Goal: Task Accomplishment & Management: Manage account settings

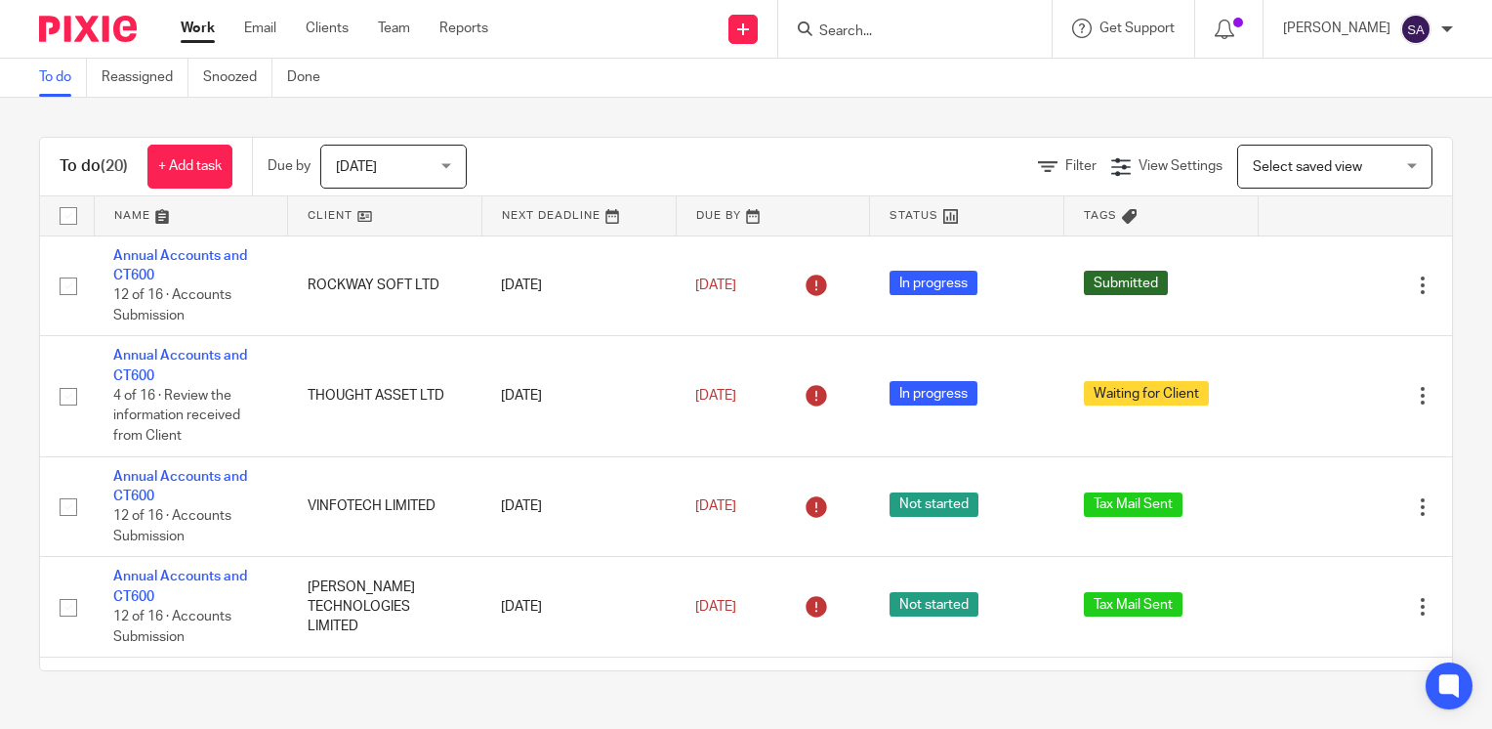
type input "c"
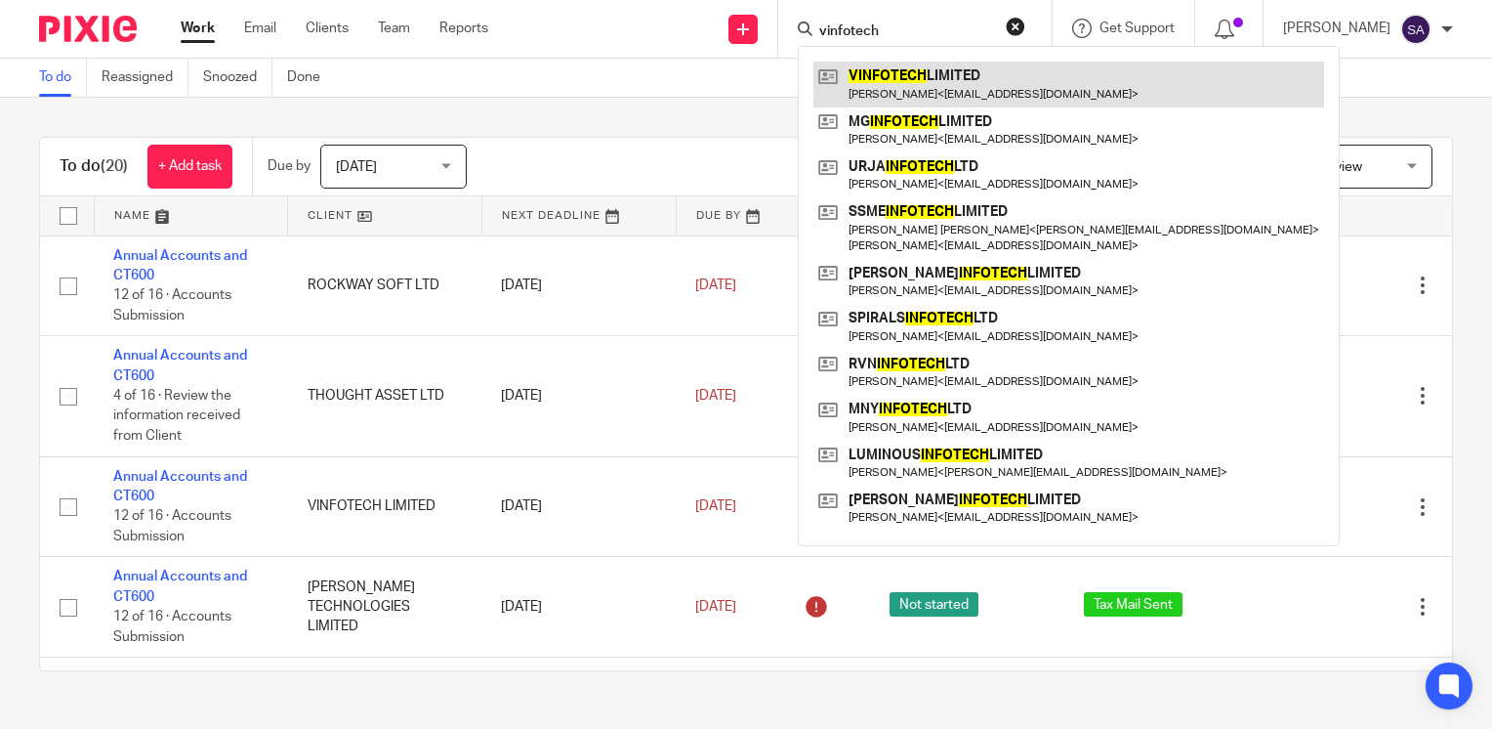
type input "vinfotech"
click at [986, 70] on link at bounding box center [1069, 84] width 511 height 45
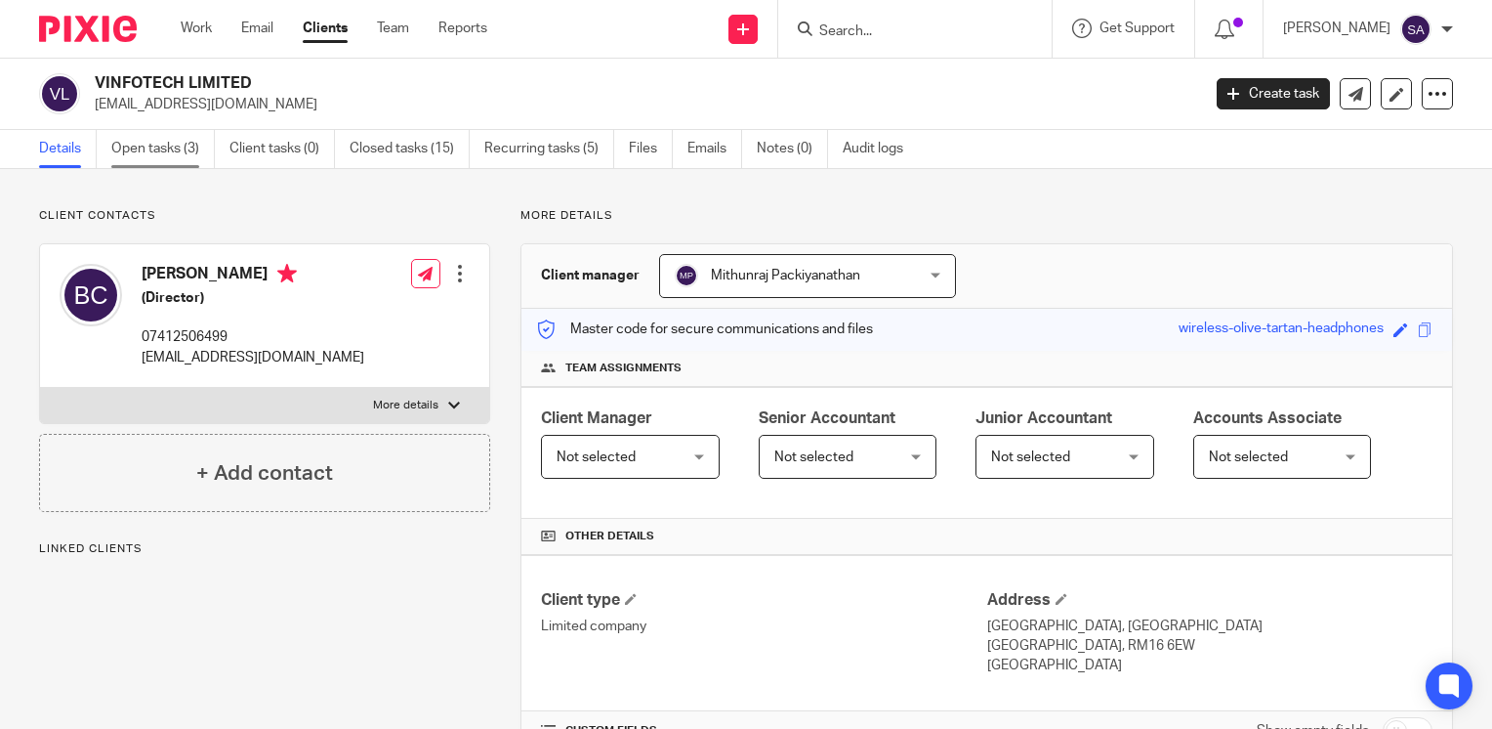
click at [164, 153] on link "Open tasks (3)" at bounding box center [163, 149] width 104 height 38
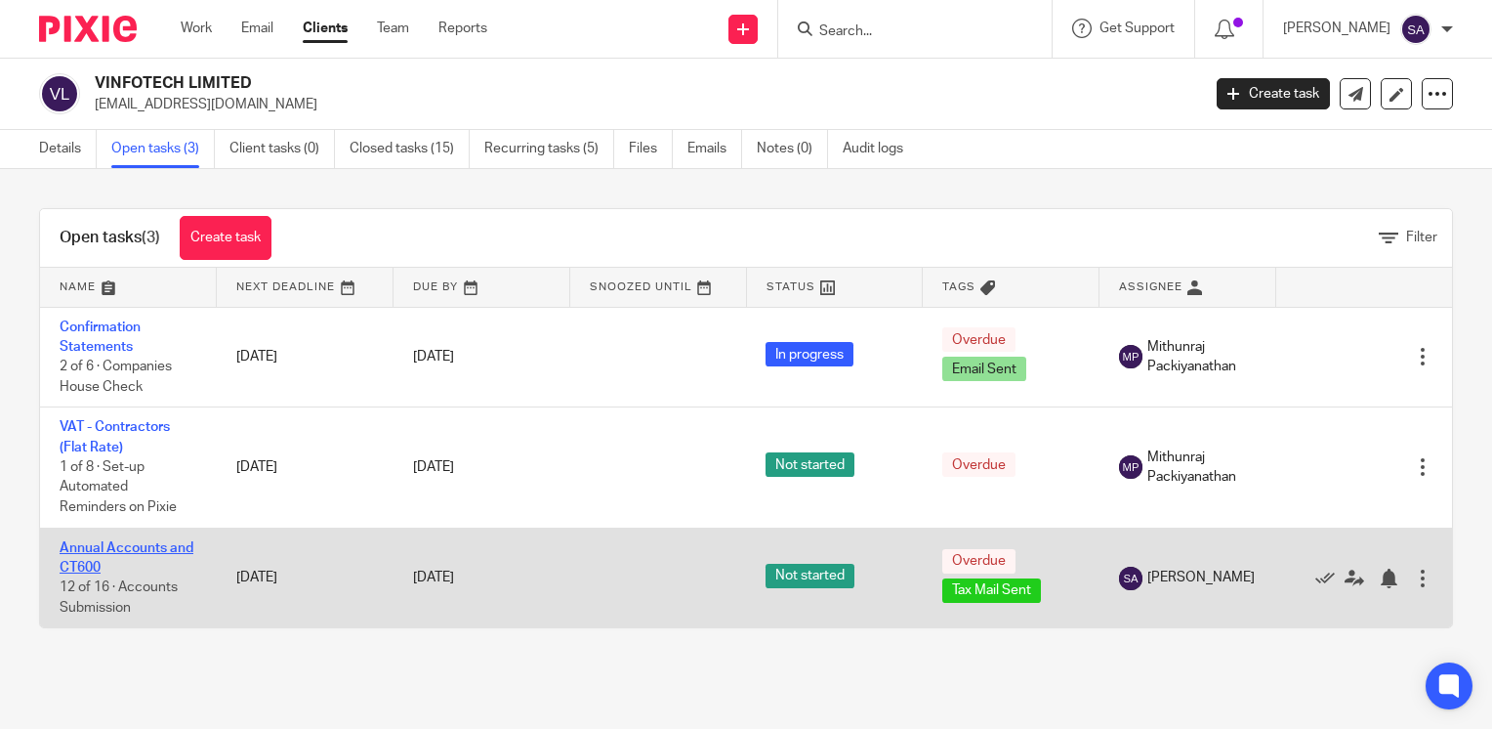
click at [91, 553] on link "Annual Accounts and CT600" at bounding box center [127, 557] width 134 height 33
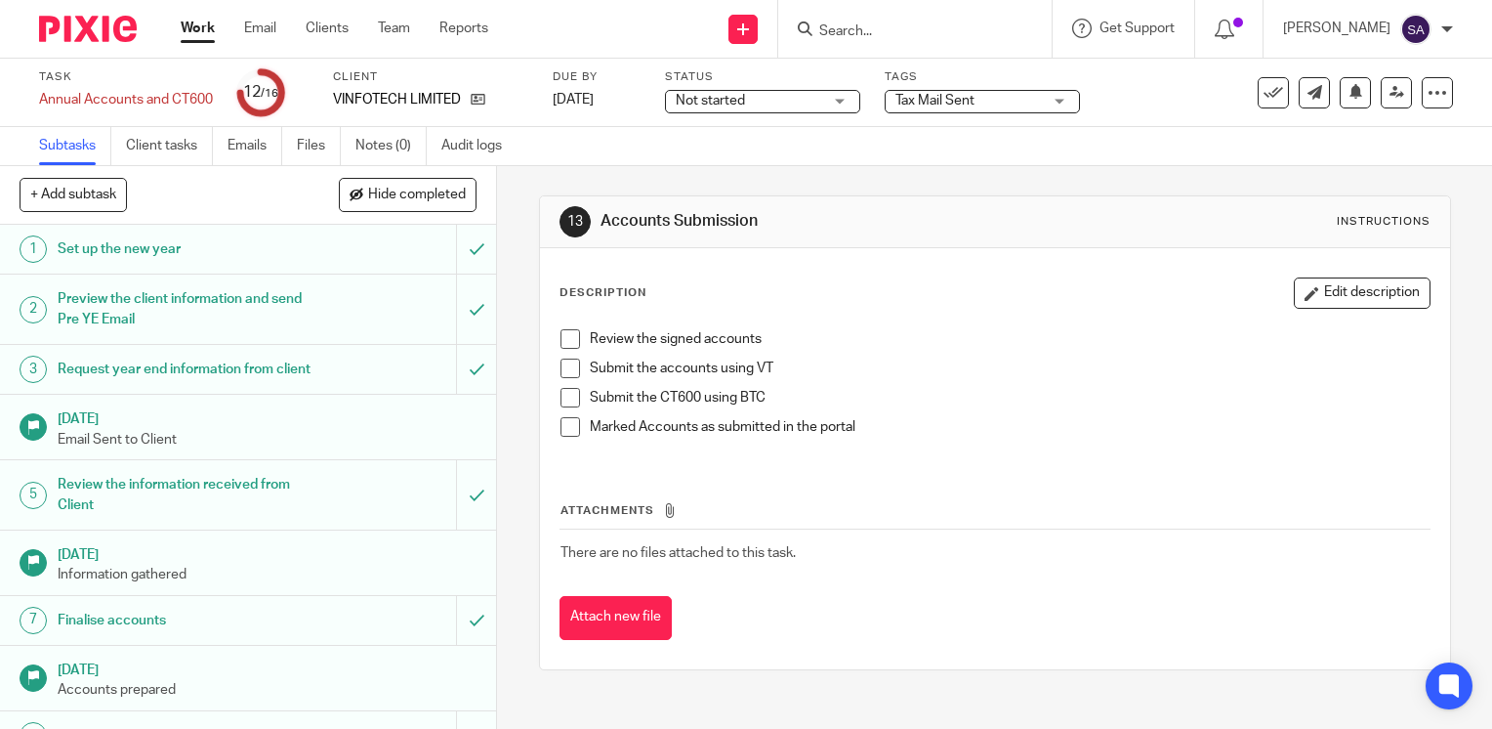
click at [993, 112] on div "Tax Mail Sent" at bounding box center [982, 101] width 195 height 23
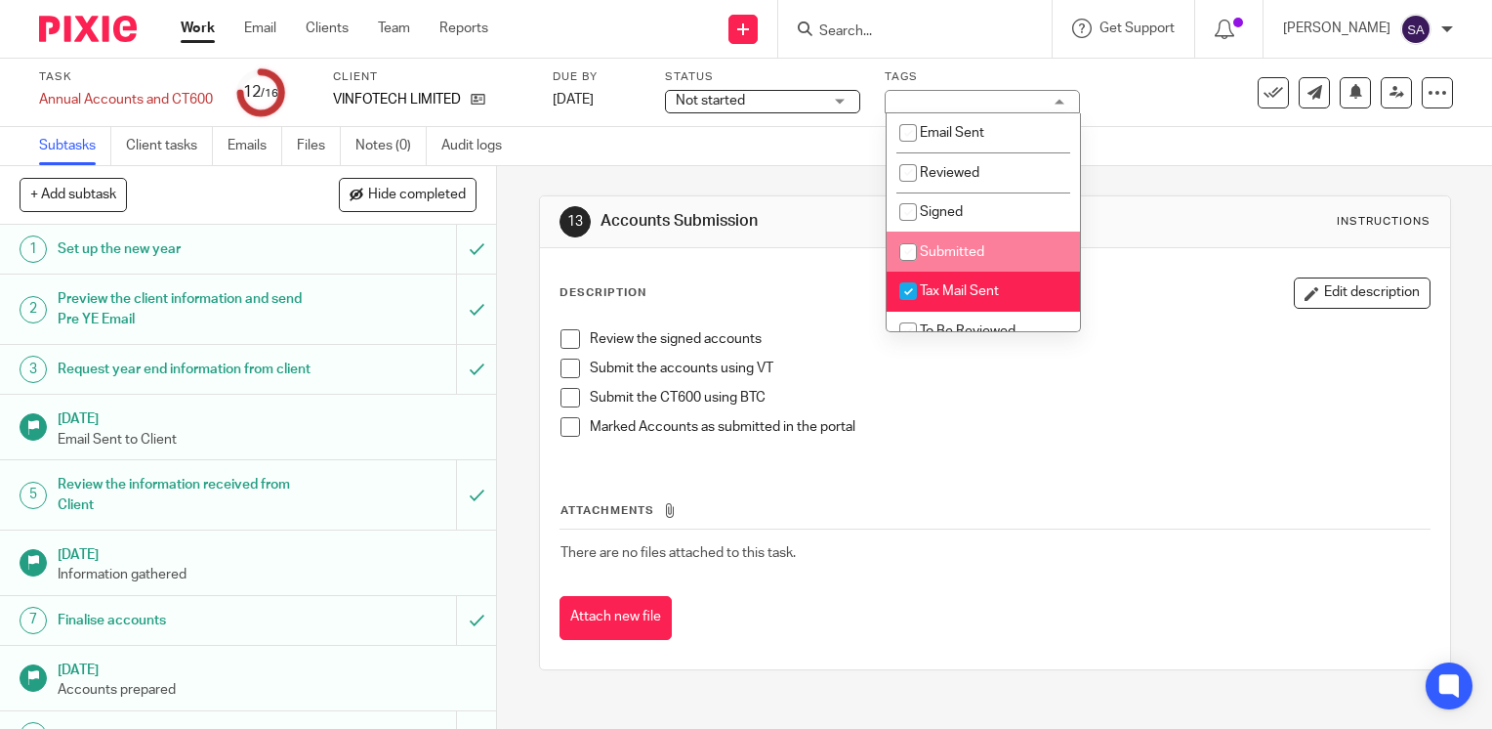
click at [949, 260] on li "Submitted" at bounding box center [983, 251] width 193 height 40
checkbox input "true"
click at [947, 277] on li "Tax Mail Sent" at bounding box center [983, 292] width 193 height 40
checkbox input "false"
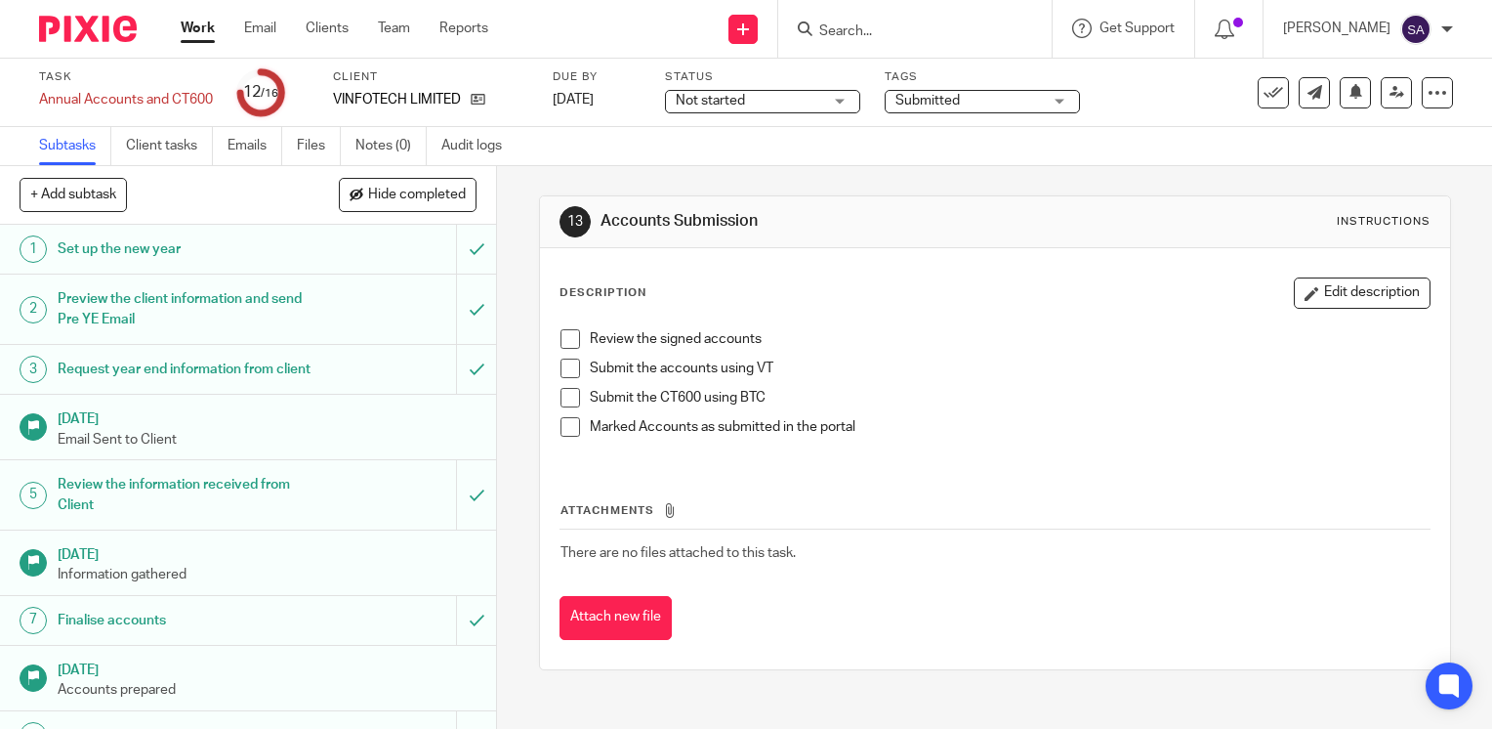
click at [1208, 163] on div "Subtasks Client tasks Emails Files Notes (0) Audit logs" at bounding box center [746, 146] width 1492 height 39
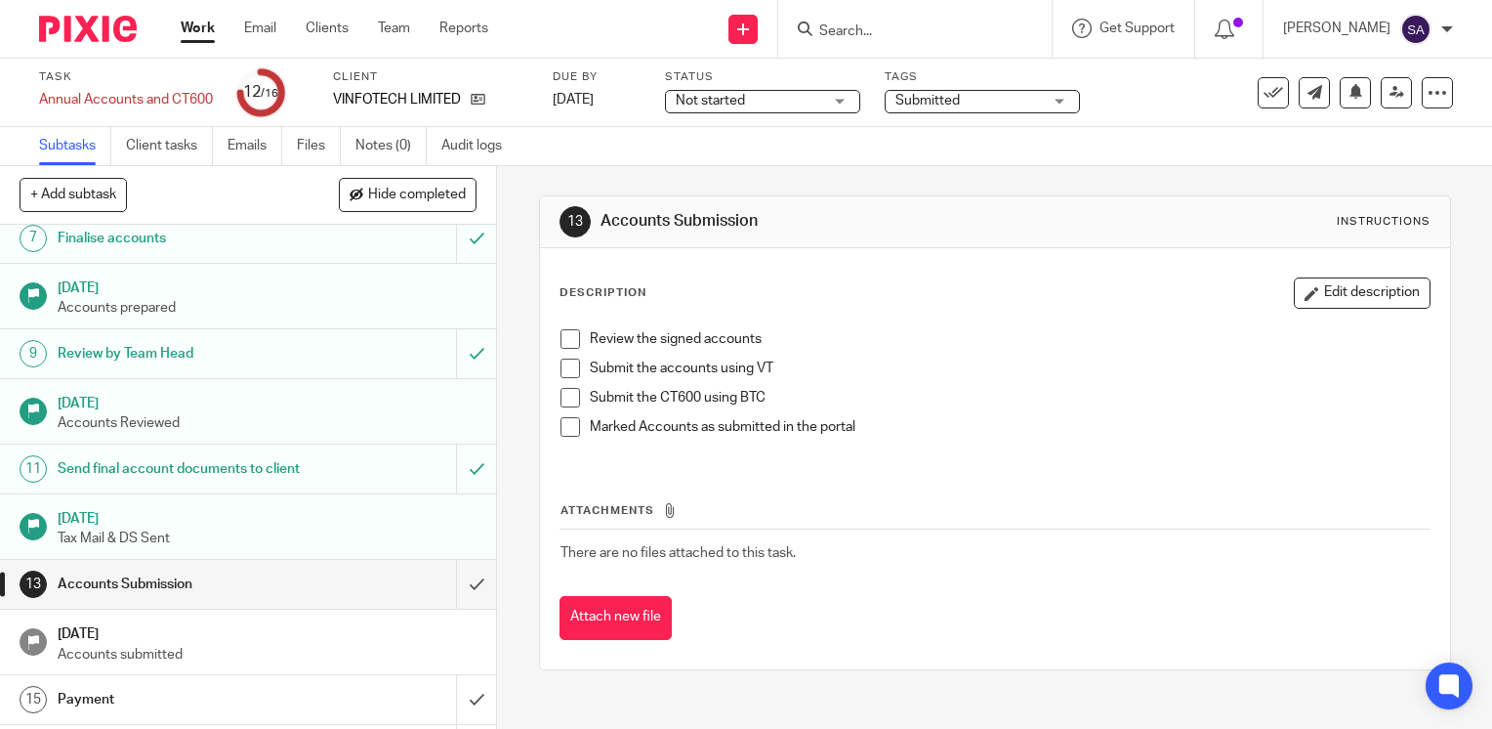
scroll to position [465, 0]
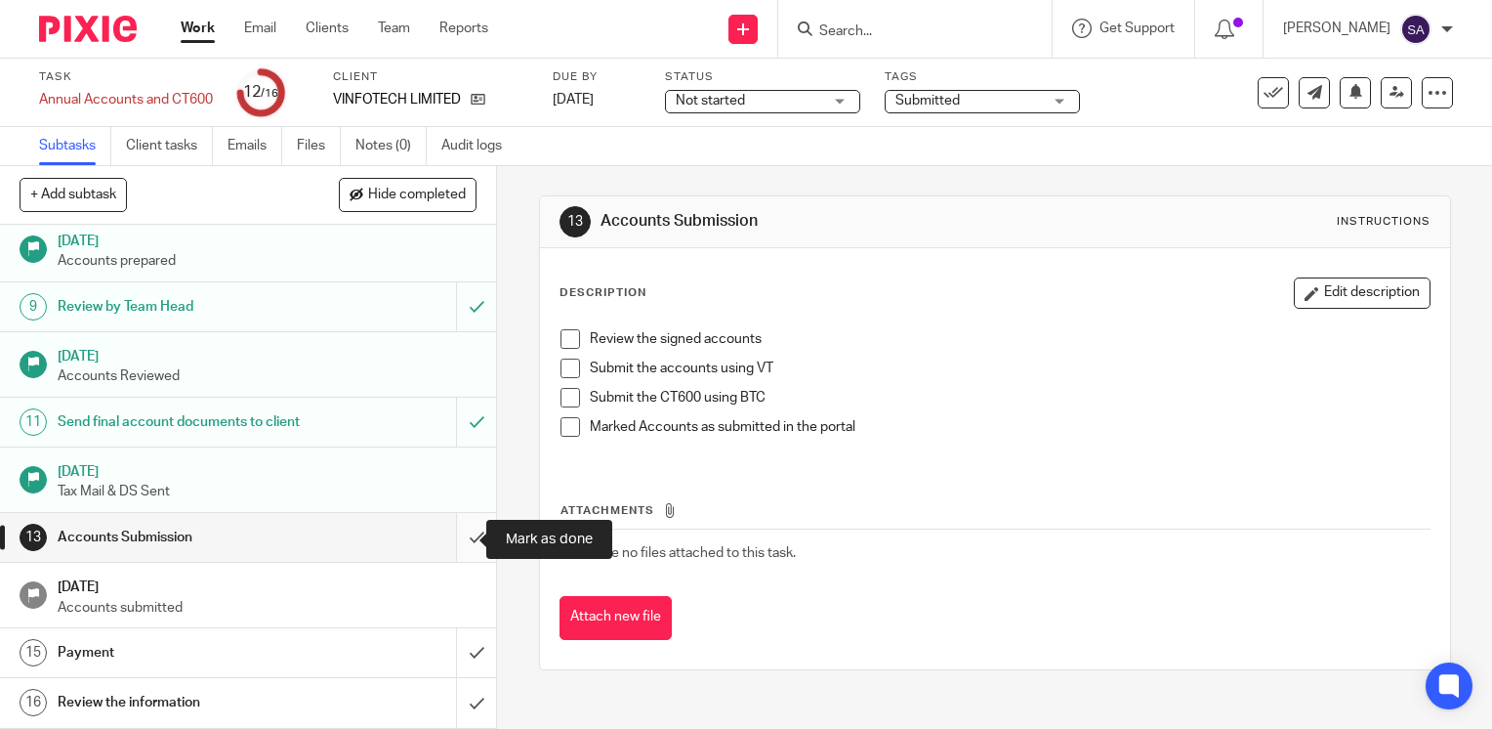
click at [470, 547] on input "submit" at bounding box center [248, 537] width 496 height 49
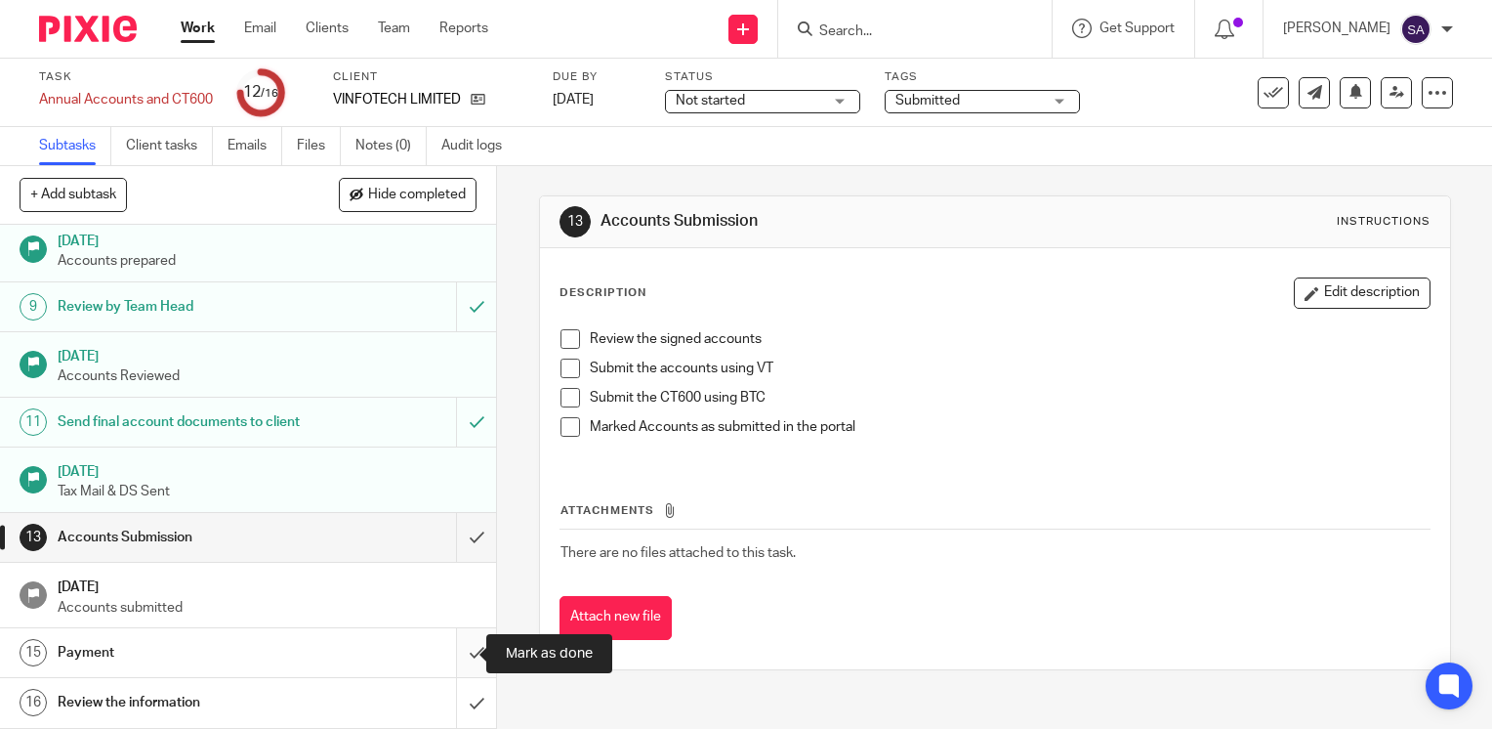
click at [452, 659] on input "submit" at bounding box center [248, 652] width 496 height 49
click at [456, 696] on input "submit" at bounding box center [248, 702] width 496 height 49
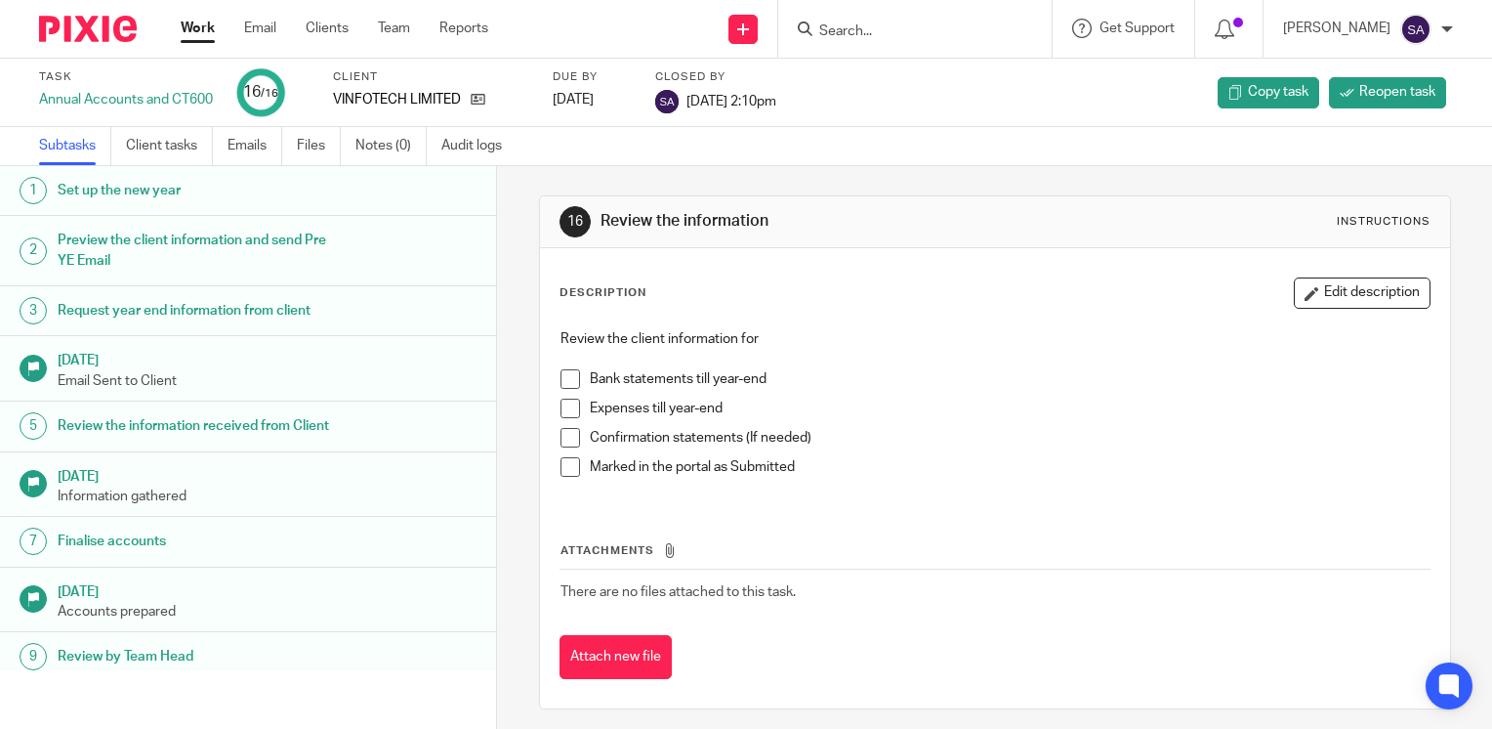
click at [858, 29] on input "Search" at bounding box center [905, 32] width 176 height 18
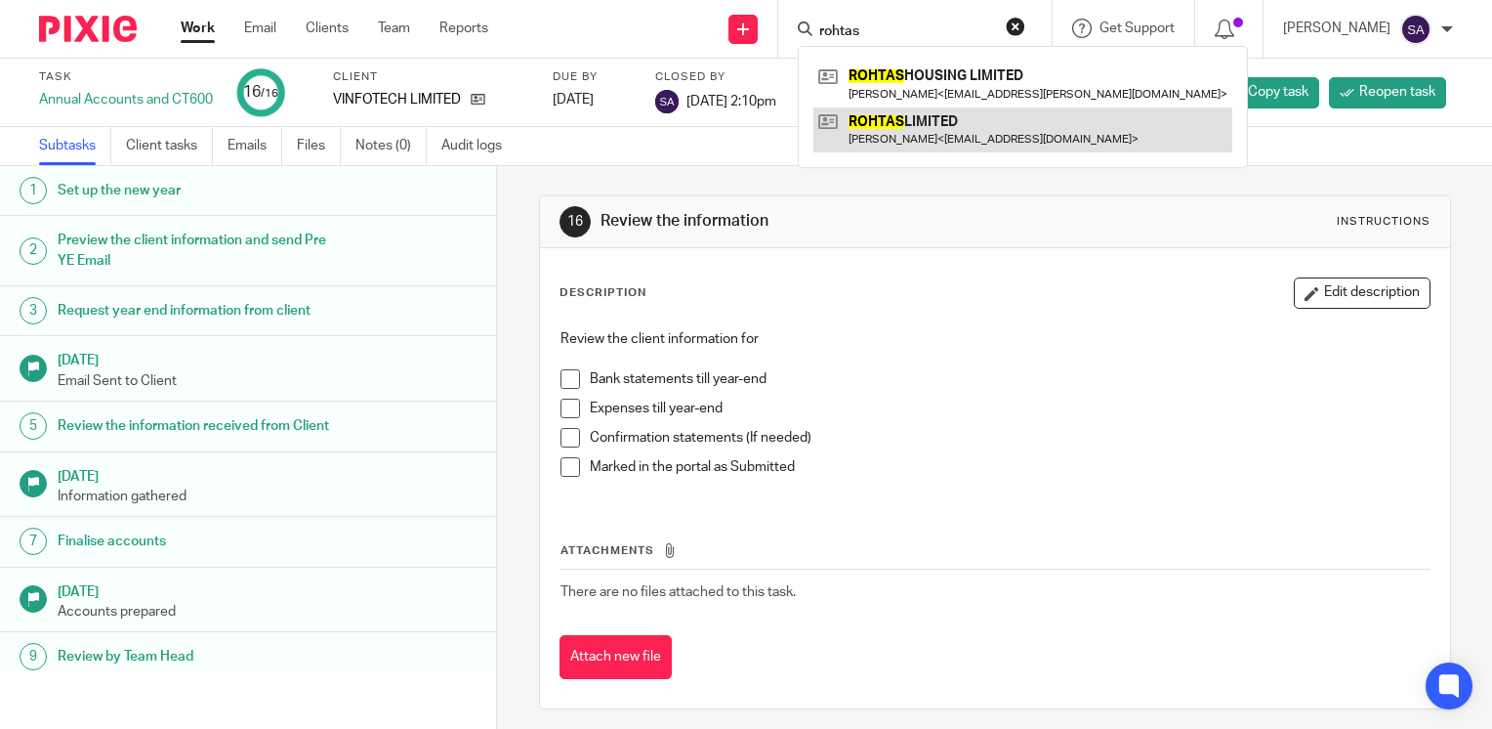
type input "rohtas"
click at [957, 115] on link at bounding box center [1023, 129] width 419 height 45
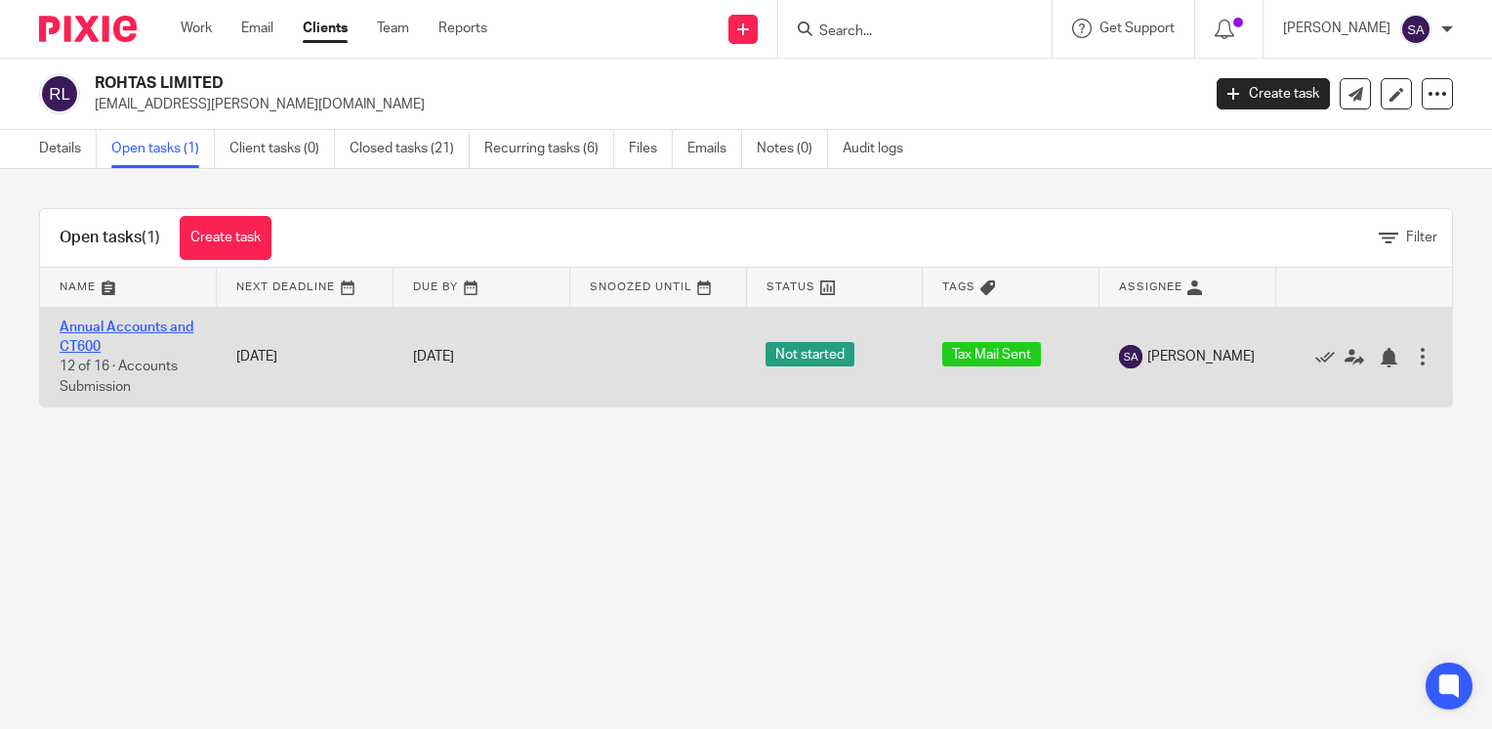
click at [147, 323] on link "Annual Accounts and CT600" at bounding box center [127, 336] width 134 height 33
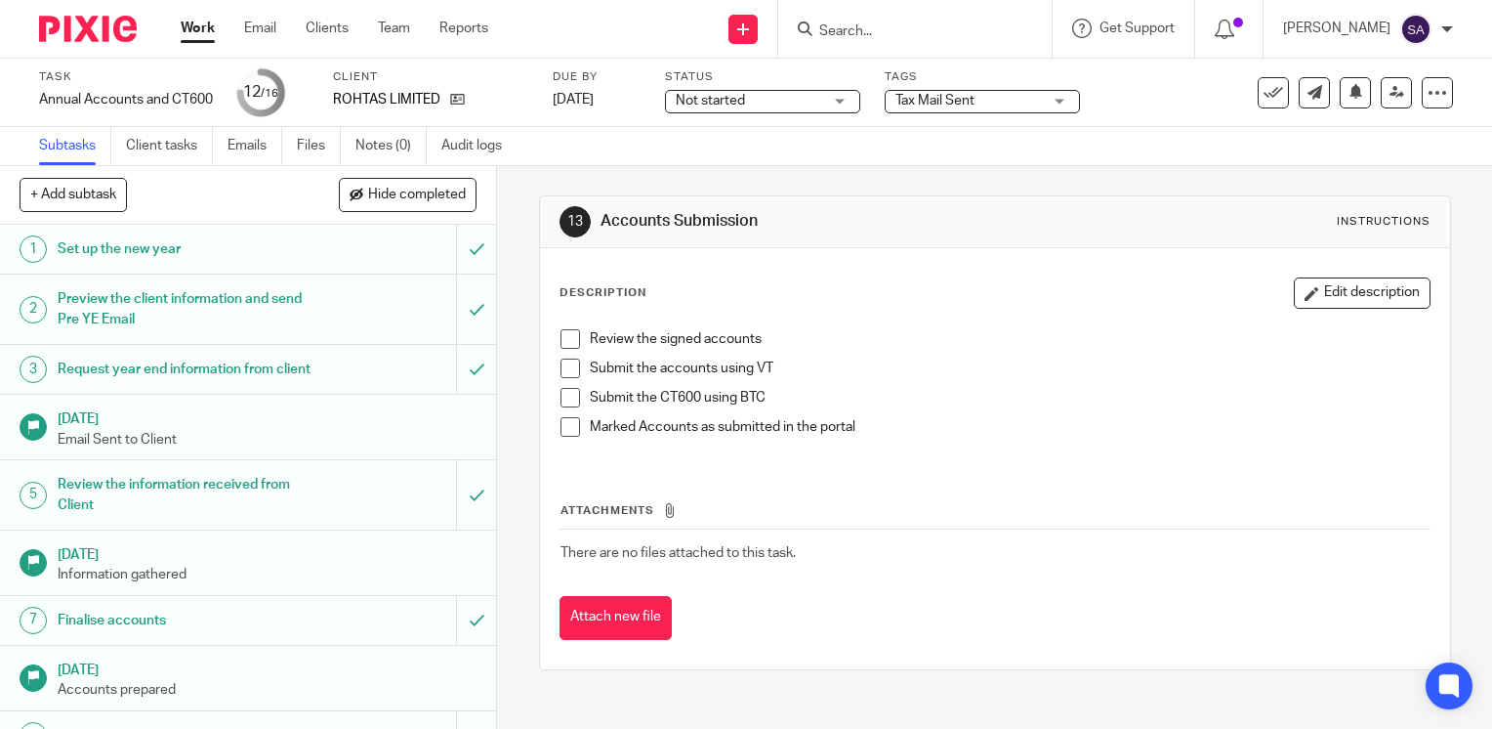
click at [953, 98] on span "Tax Mail Sent" at bounding box center [935, 101] width 79 height 14
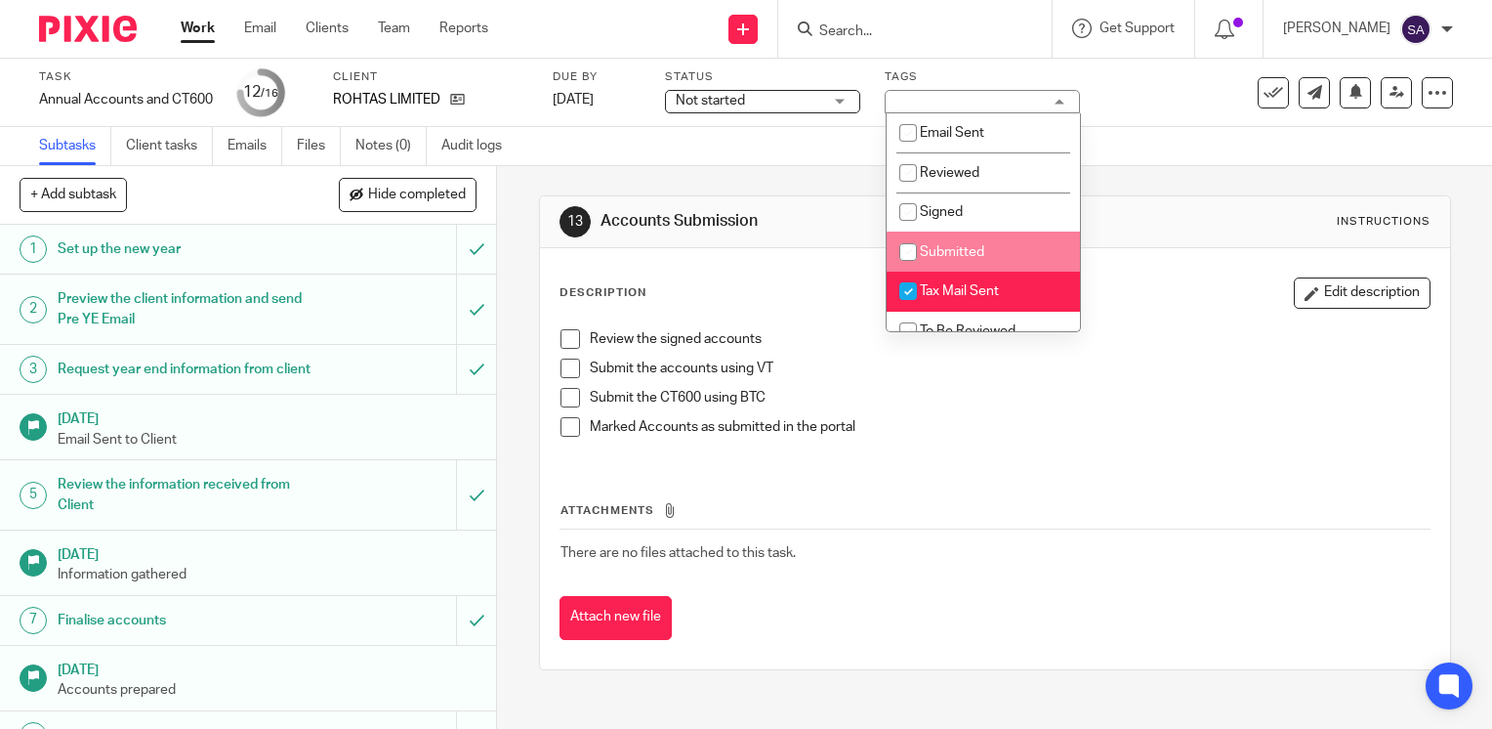
click at [945, 260] on li "Submitted" at bounding box center [983, 251] width 193 height 40
checkbox input "true"
click at [947, 283] on li "Tax Mail Sent" at bounding box center [983, 292] width 193 height 40
checkbox input "false"
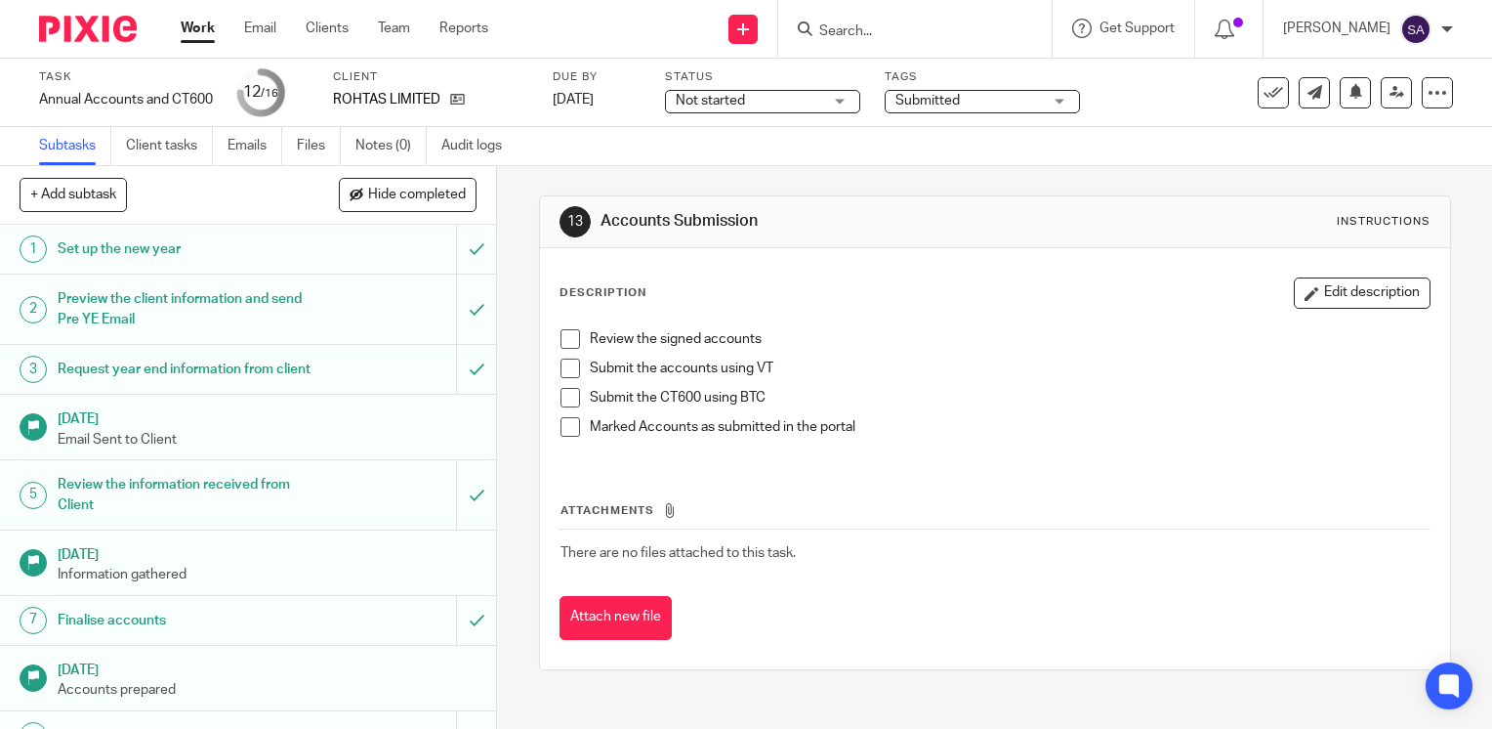
click at [1209, 182] on div "13 Accounts Submission Instructions Description Edit description Review the sig…" at bounding box center [995, 432] width 912 height 533
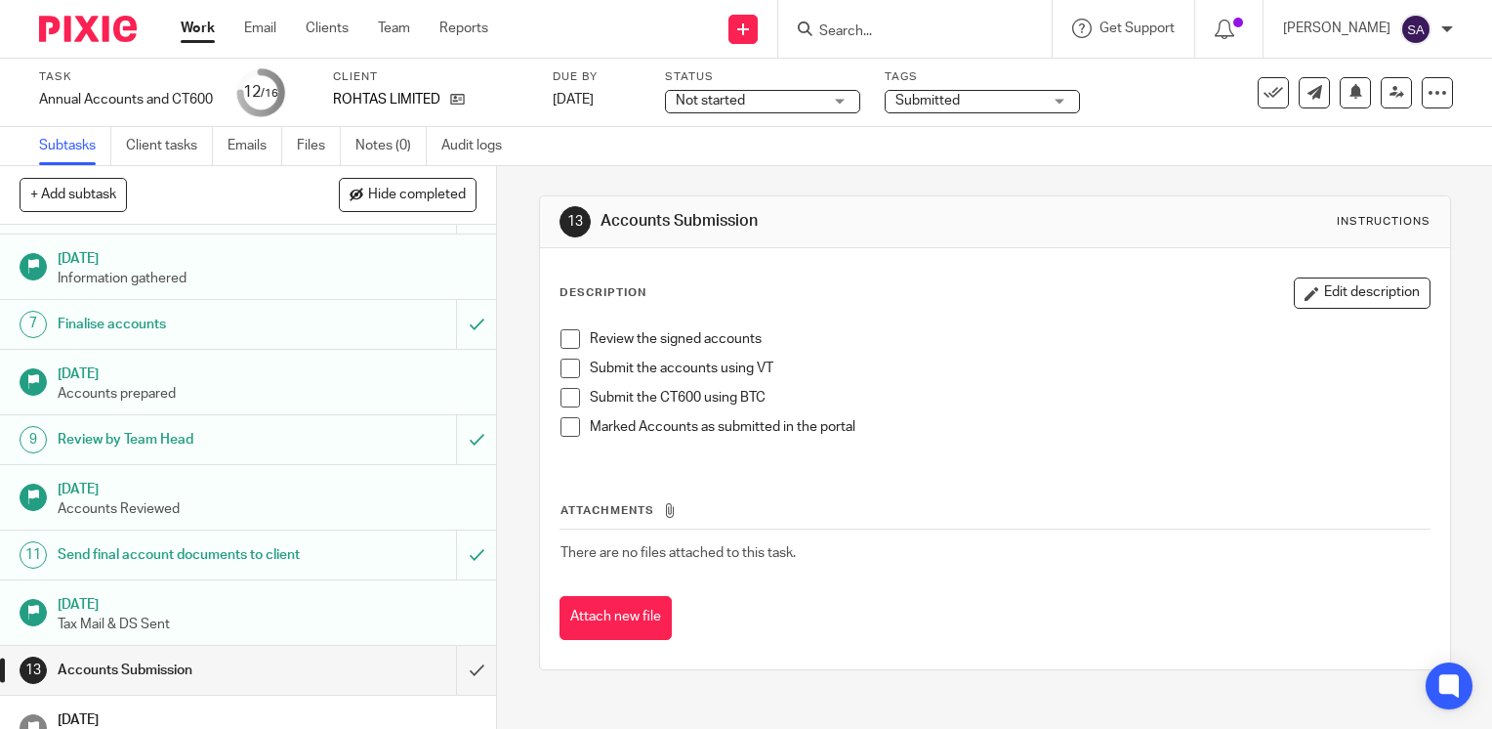
scroll to position [465, 0]
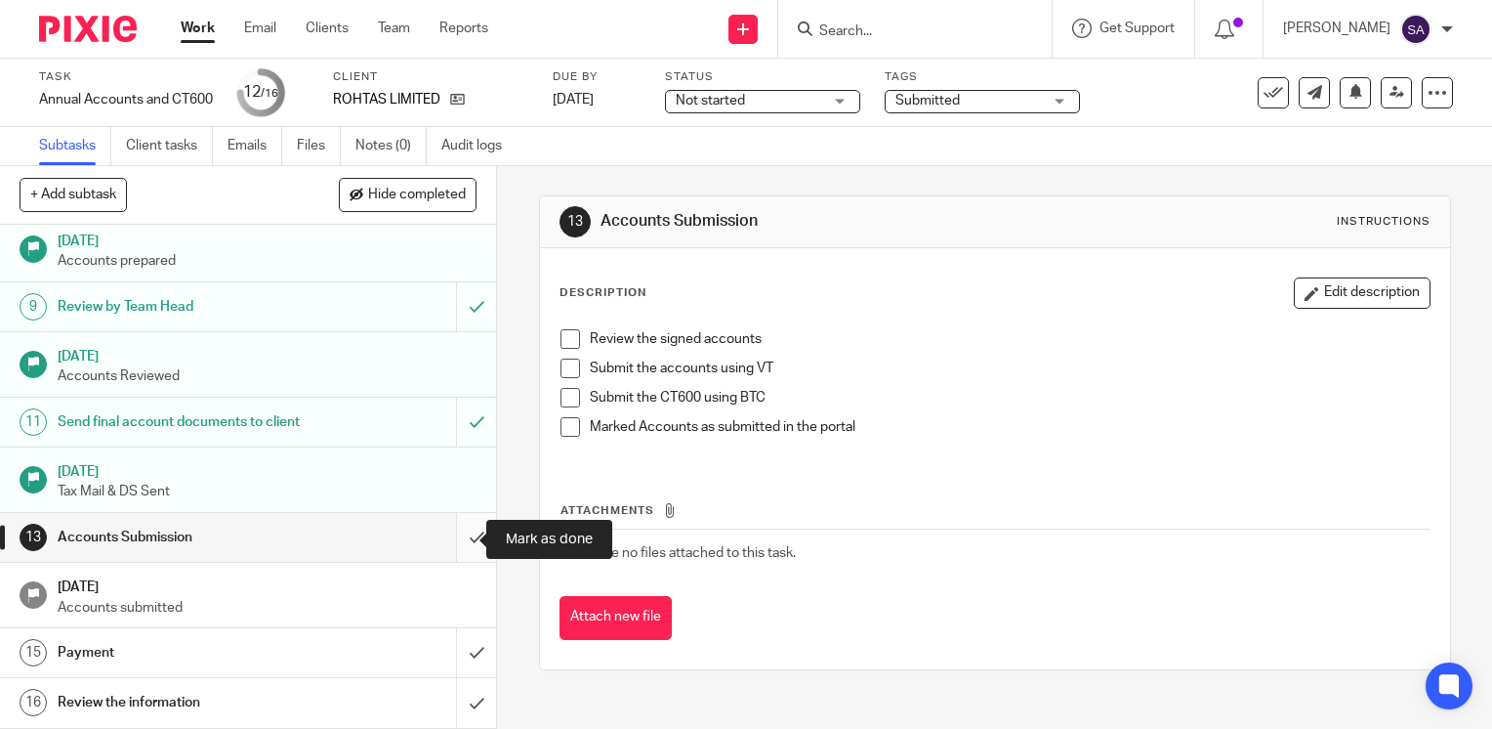
click at [462, 529] on input "submit" at bounding box center [248, 537] width 496 height 49
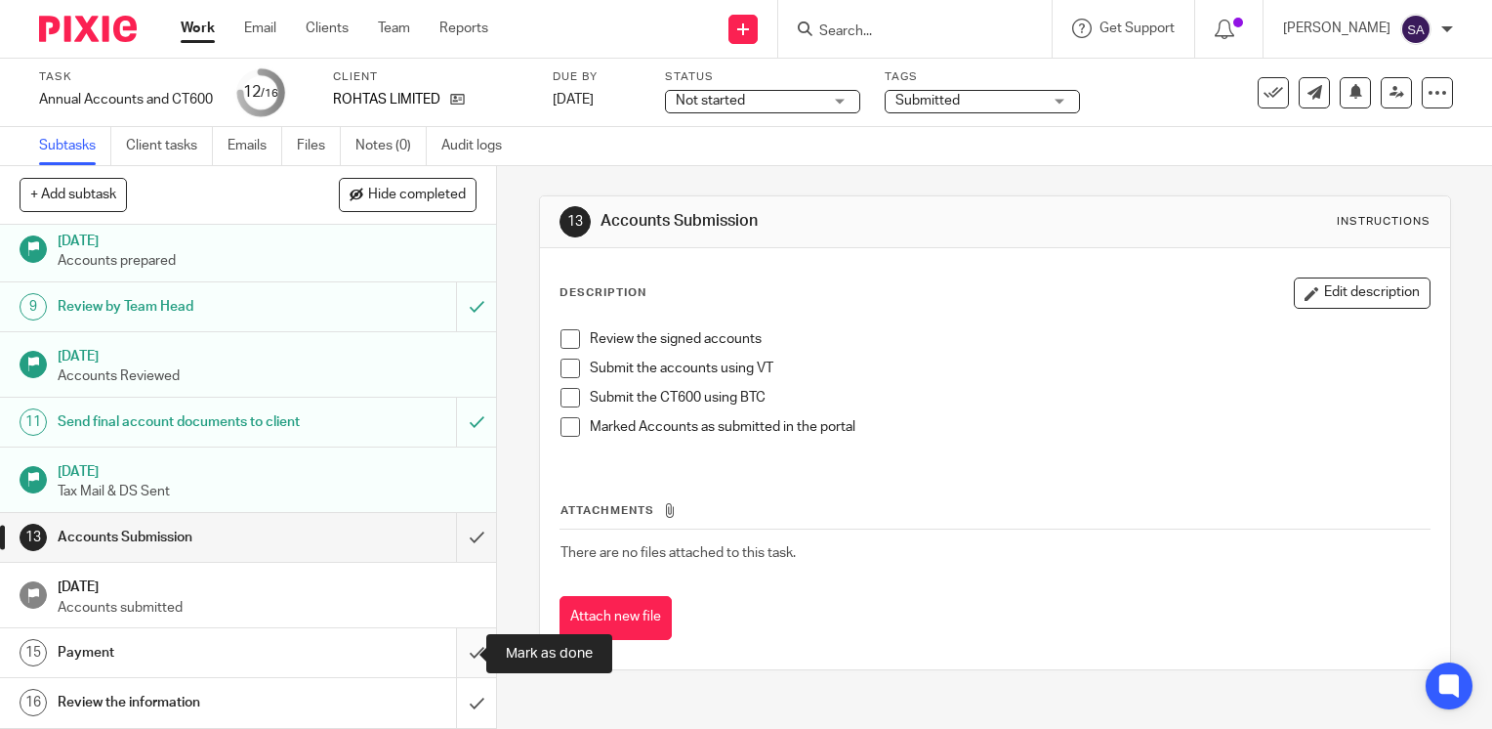
click at [441, 652] on input "submit" at bounding box center [248, 652] width 496 height 49
click at [457, 698] on input "submit" at bounding box center [248, 702] width 496 height 49
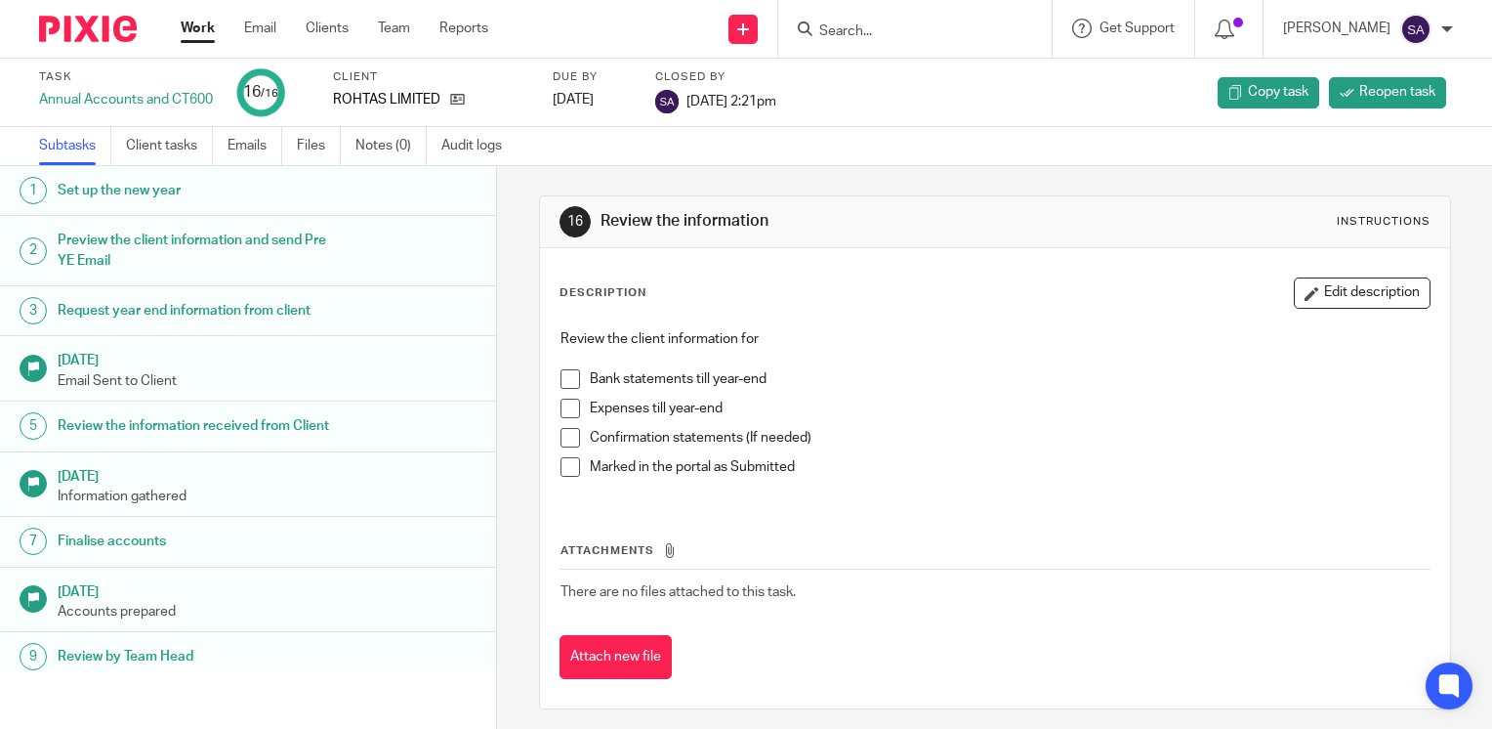
click at [892, 30] on input "Search" at bounding box center [905, 32] width 176 height 18
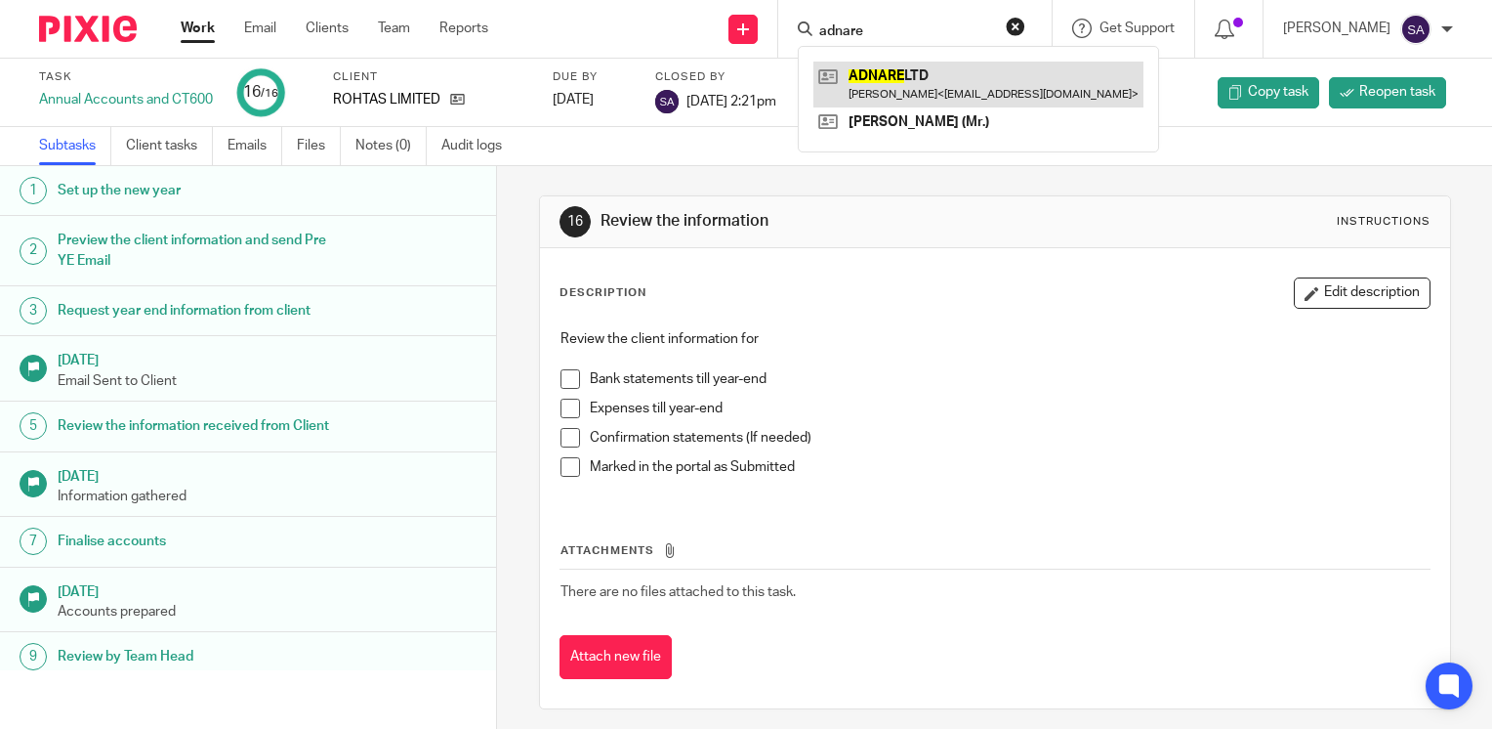
type input "adnare"
click at [925, 92] on link at bounding box center [979, 84] width 330 height 45
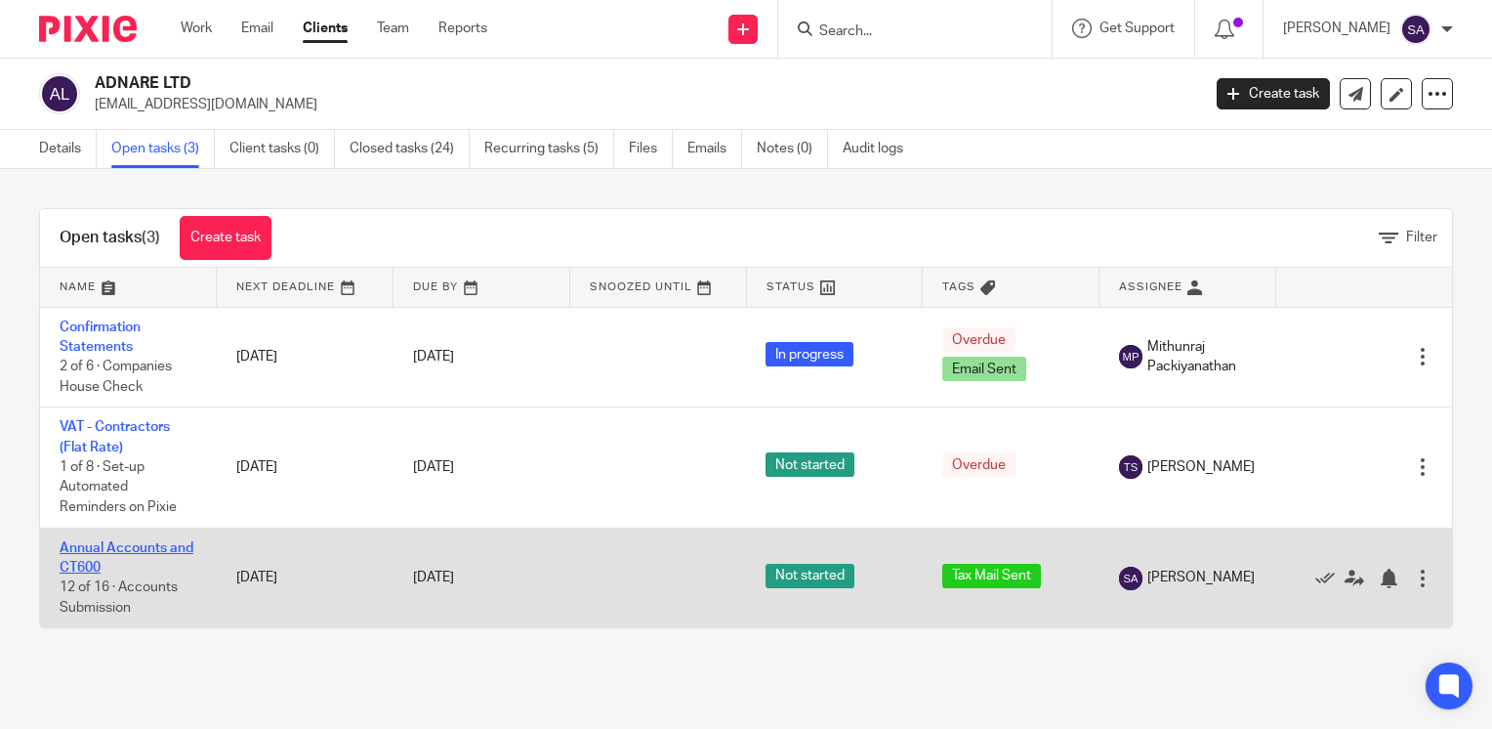
click at [133, 546] on link "Annual Accounts and CT600" at bounding box center [127, 557] width 134 height 33
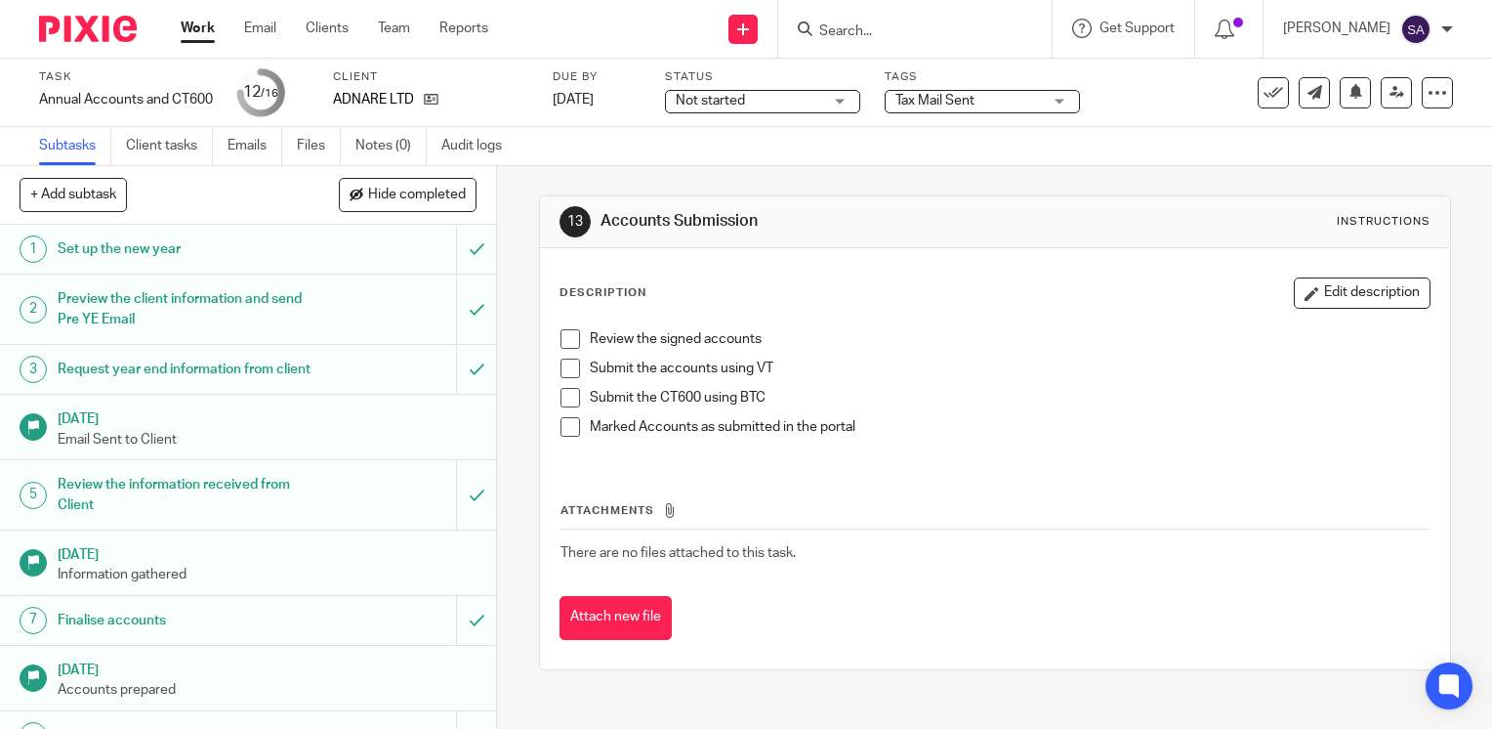
click at [984, 100] on span "Tax Mail Sent" at bounding box center [969, 101] width 146 height 21
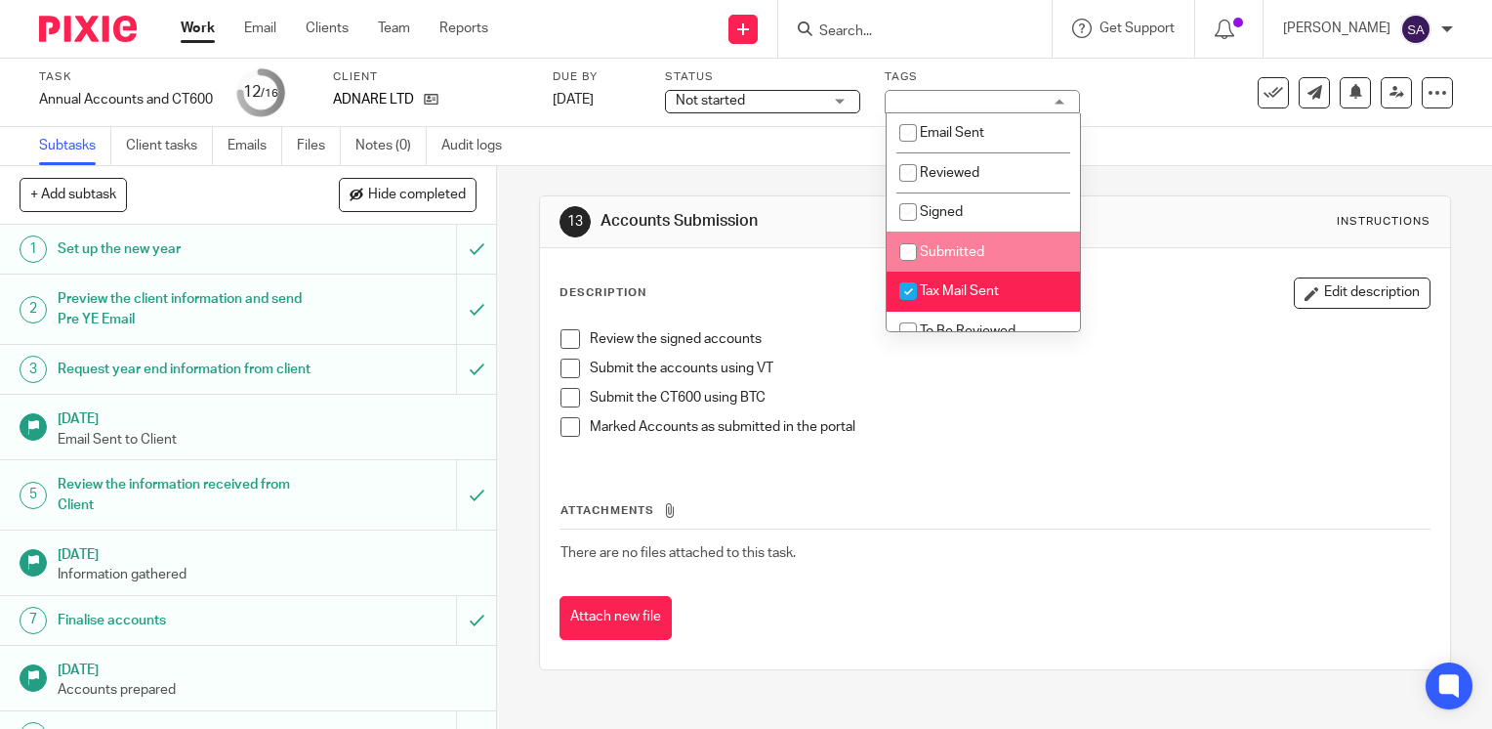
click at [942, 254] on span "Submitted" at bounding box center [952, 252] width 64 height 14
checkbox input "true"
click at [954, 285] on li "Tax Mail Sent" at bounding box center [983, 292] width 193 height 40
checkbox input "false"
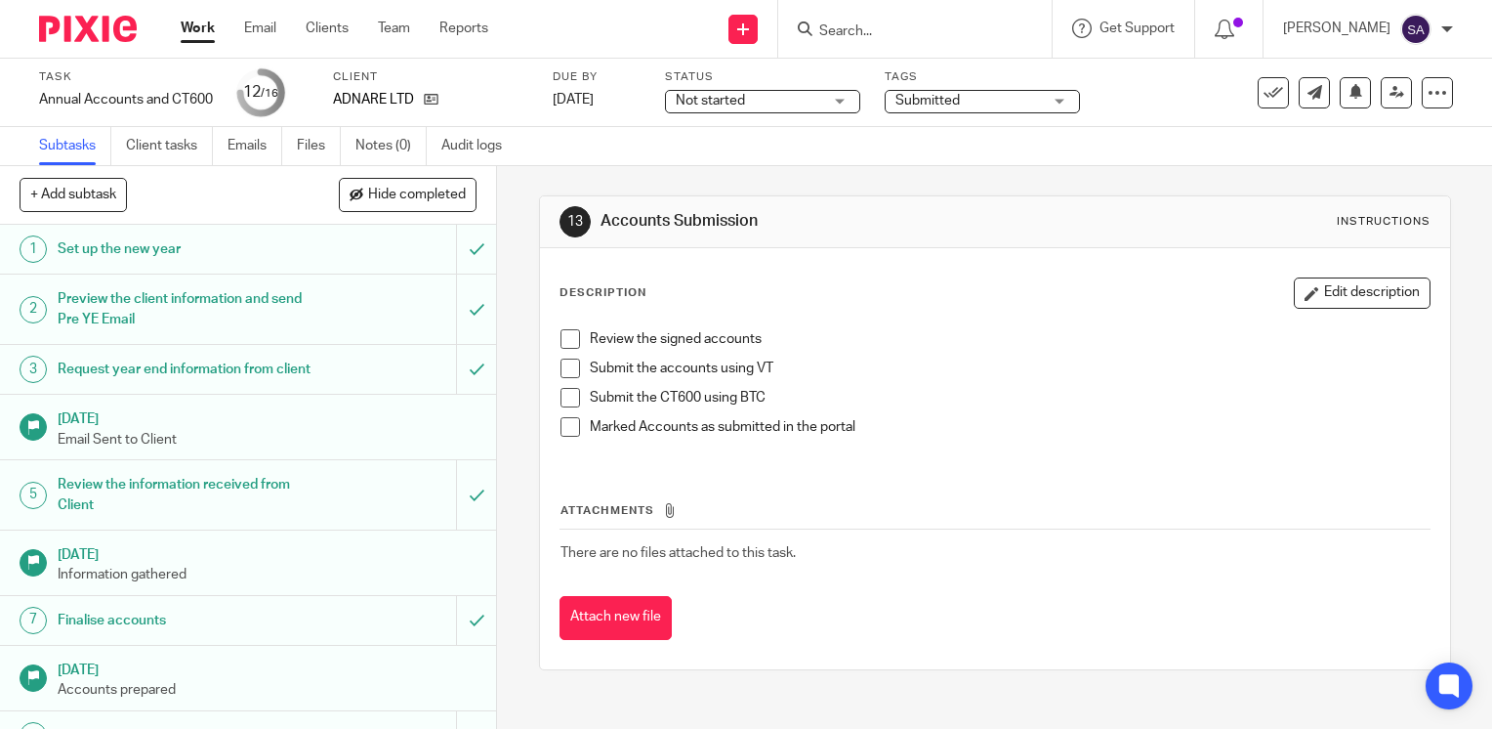
click at [1183, 179] on div "13 Accounts Submission Instructions Description Edit description Review the sig…" at bounding box center [995, 432] width 912 height 533
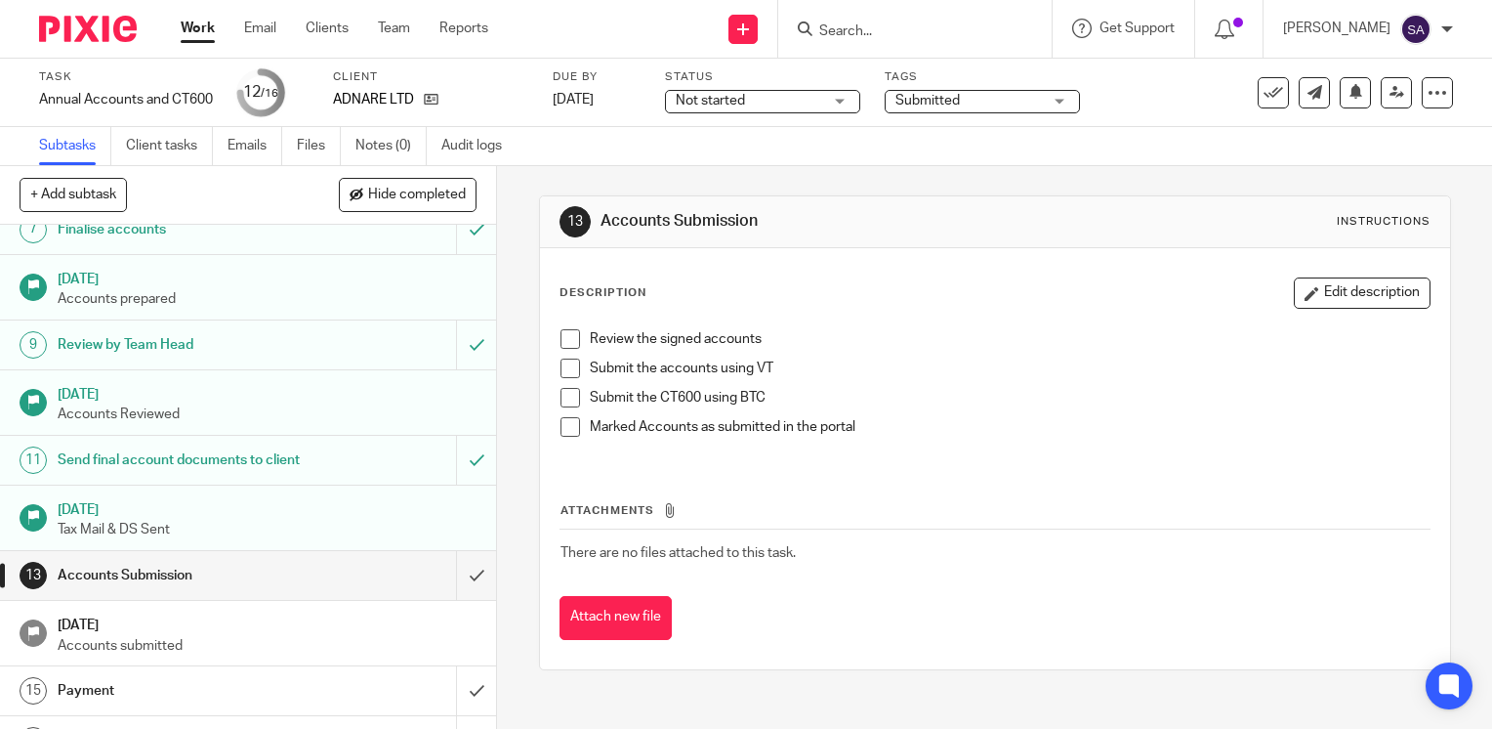
scroll to position [465, 0]
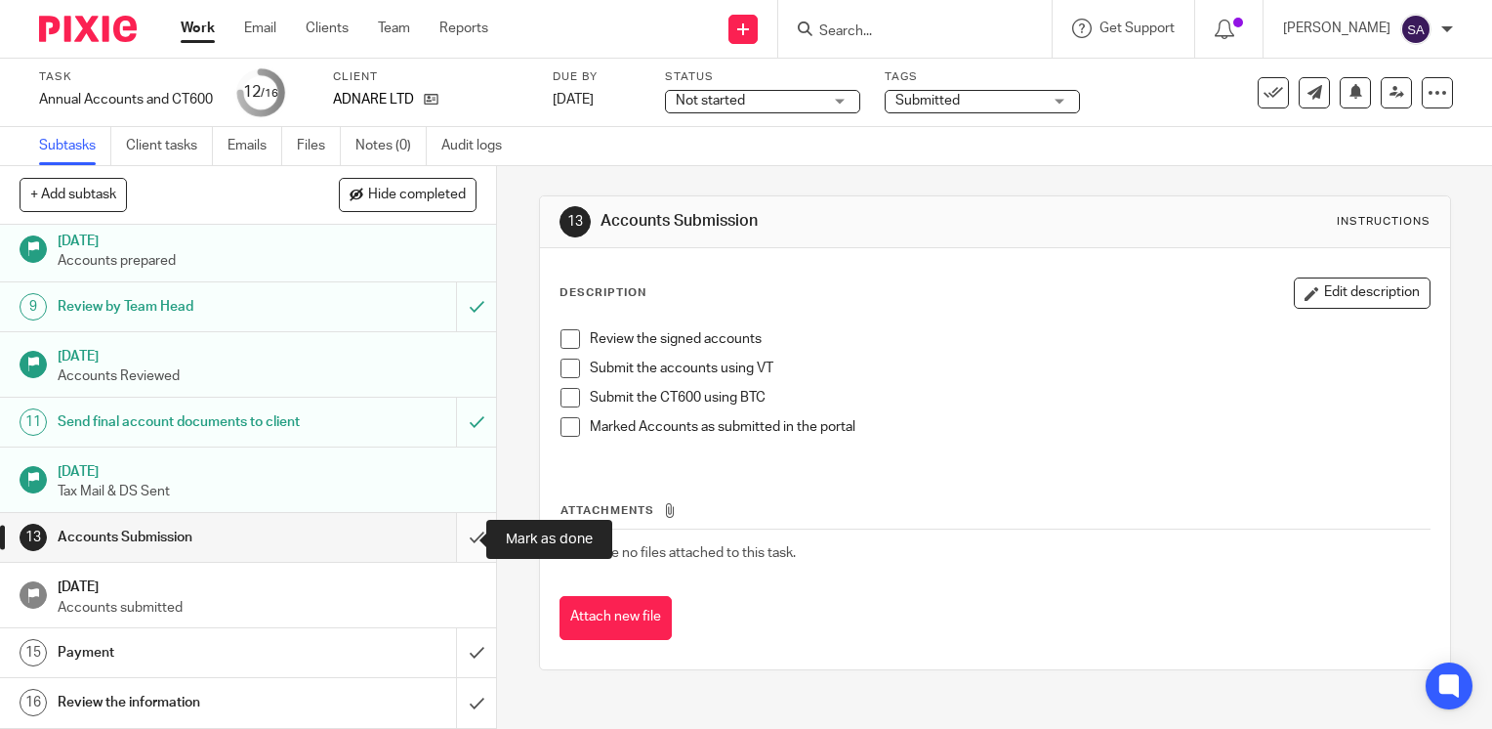
click at [462, 537] on input "submit" at bounding box center [248, 537] width 496 height 49
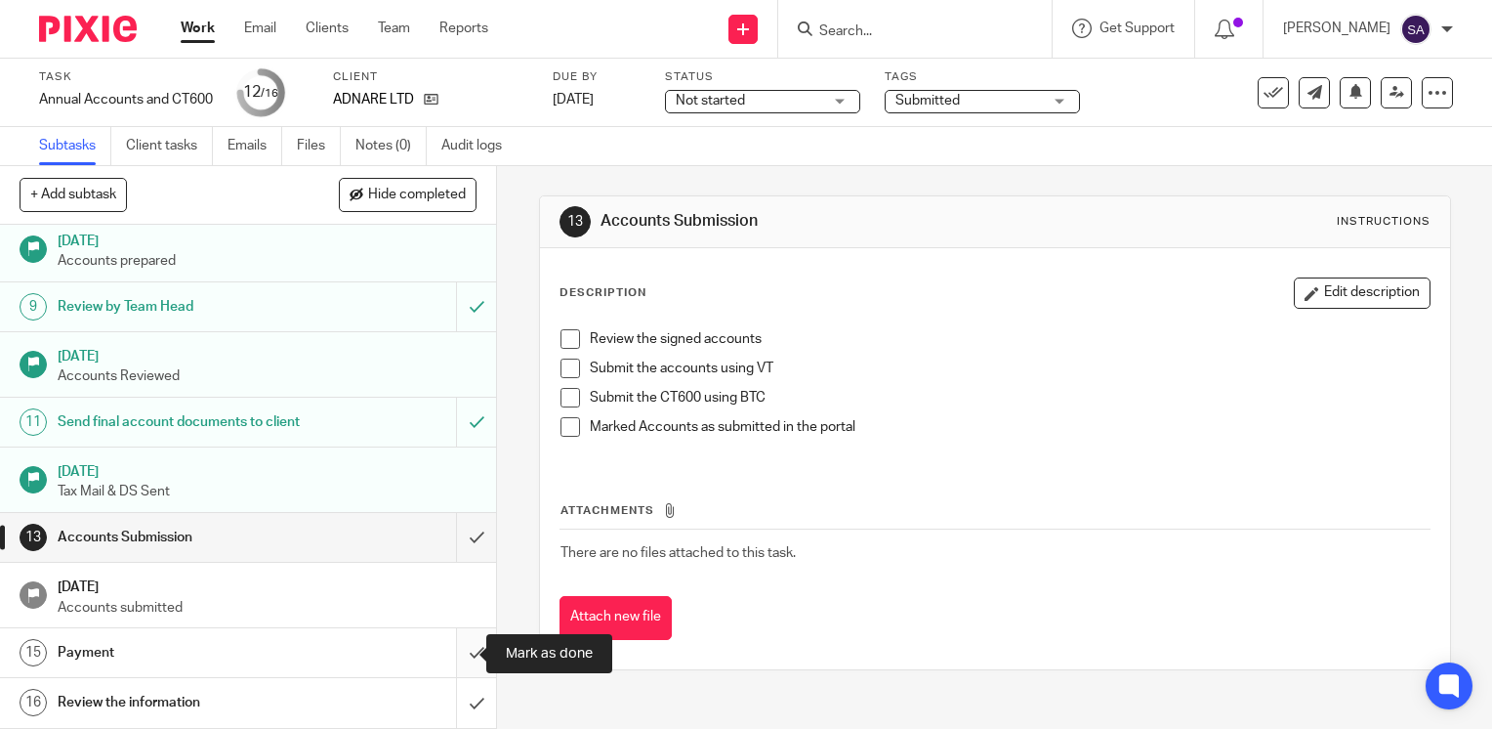
click at [459, 662] on input "submit" at bounding box center [248, 652] width 496 height 49
click at [465, 700] on input "submit" at bounding box center [248, 702] width 496 height 49
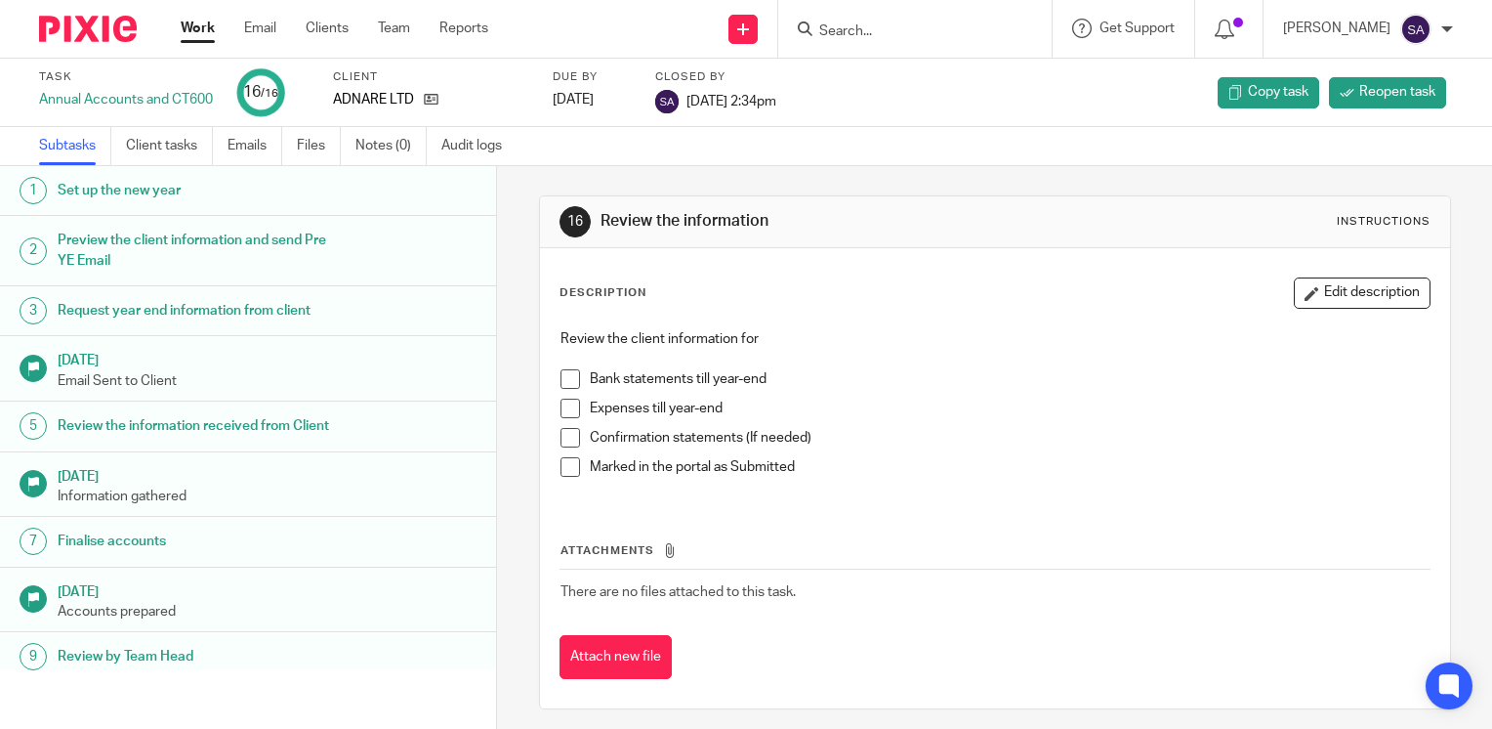
click at [895, 33] on input "Search" at bounding box center [905, 32] width 176 height 18
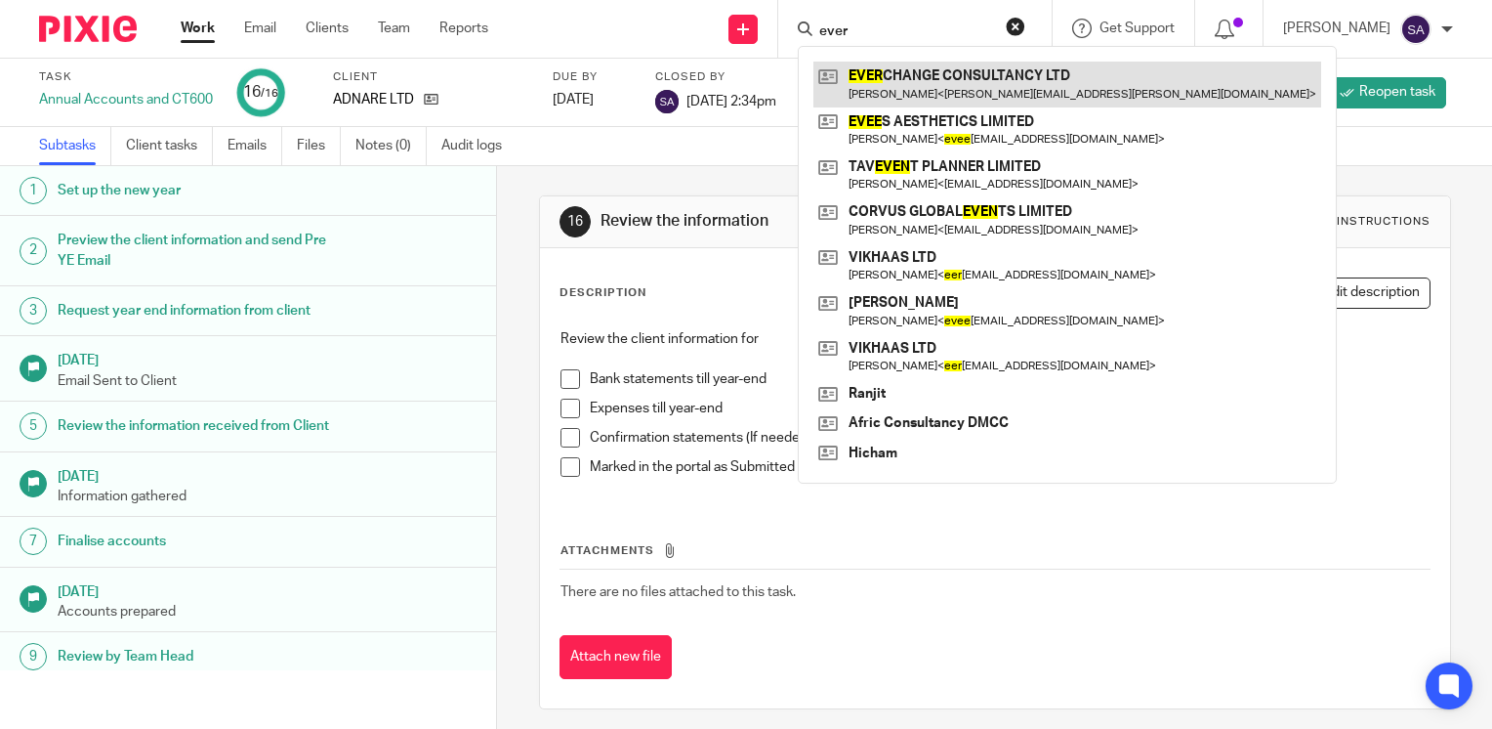
type input "ever"
click at [950, 88] on link at bounding box center [1068, 84] width 508 height 45
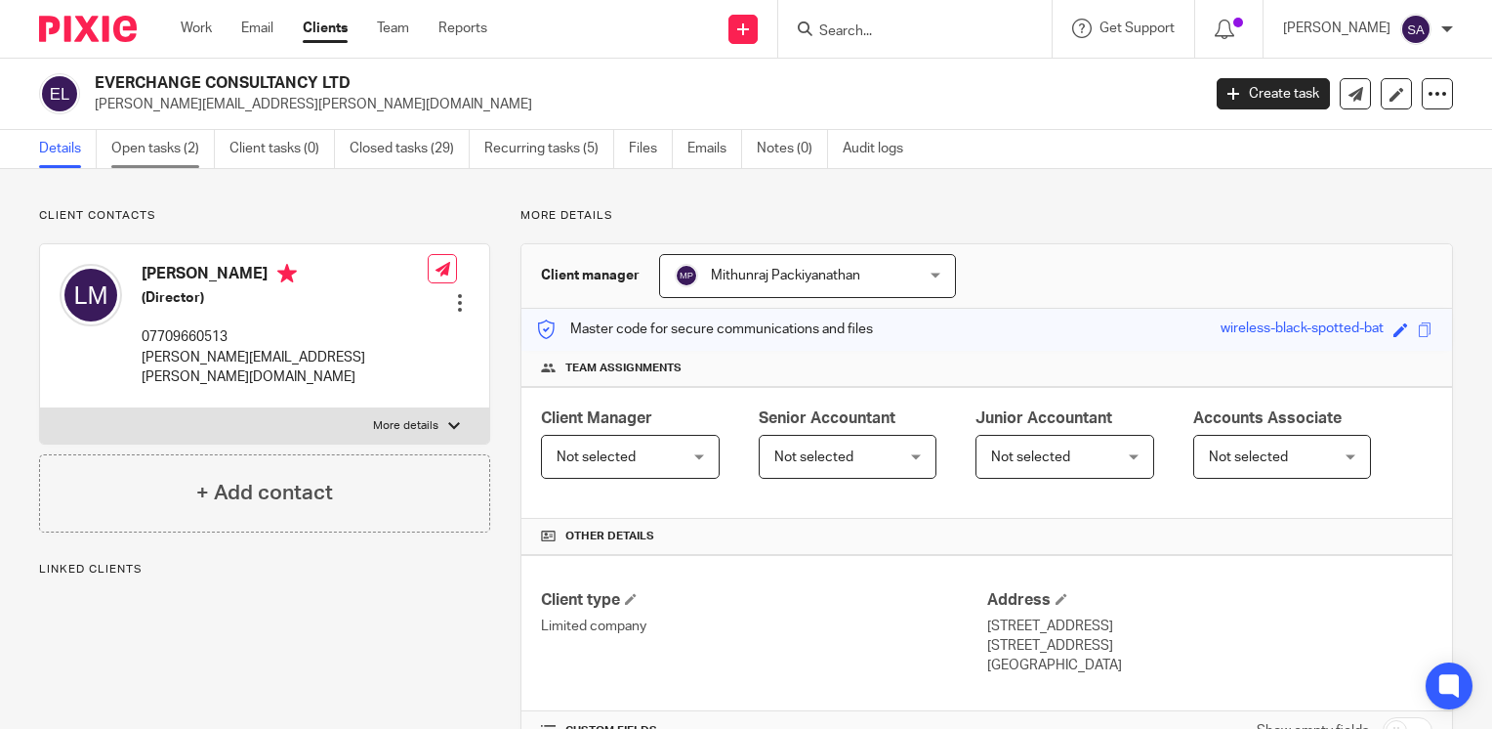
click at [195, 146] on link "Open tasks (2)" at bounding box center [163, 149] width 104 height 38
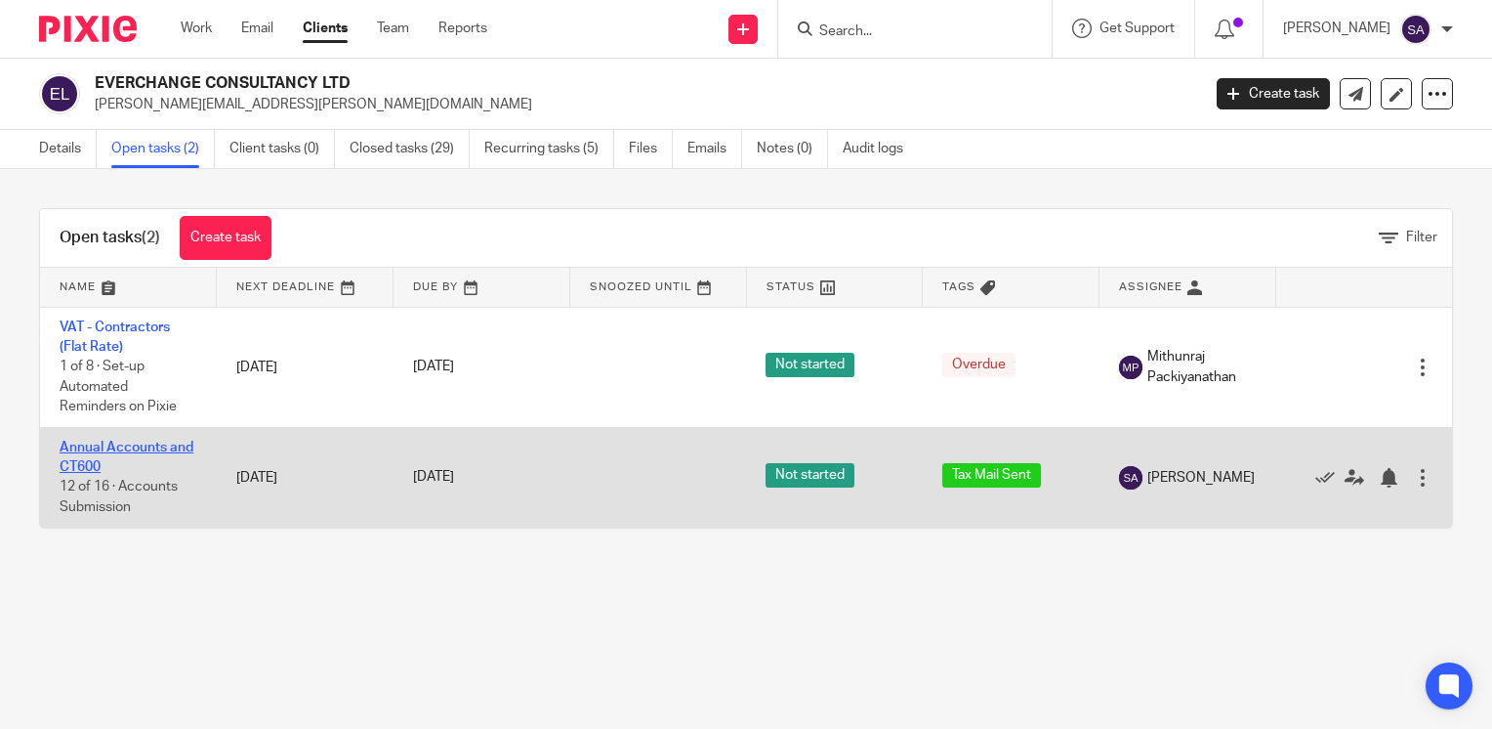
click at [110, 451] on link "Annual Accounts and CT600" at bounding box center [127, 456] width 134 height 33
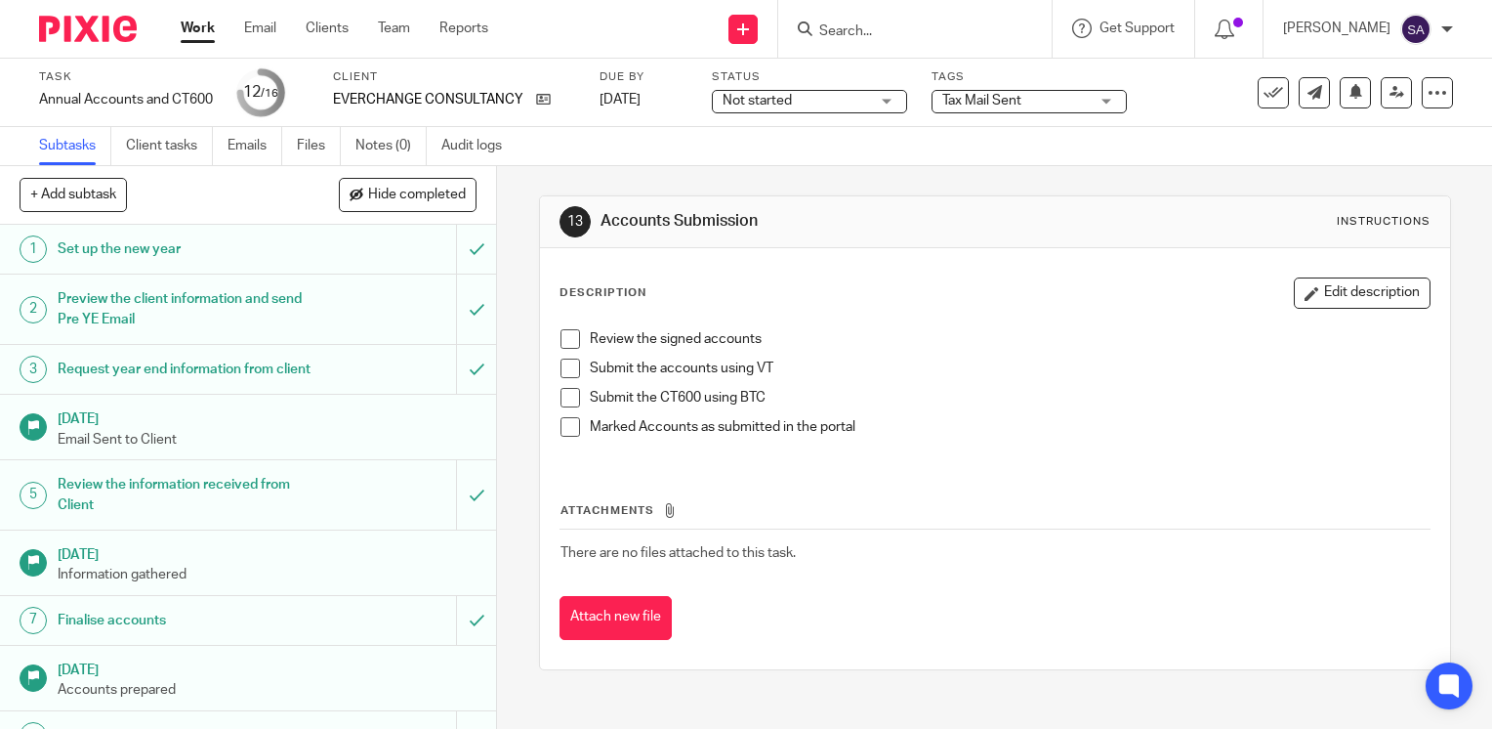
click at [1005, 107] on span "Tax Mail Sent" at bounding box center [1015, 101] width 146 height 21
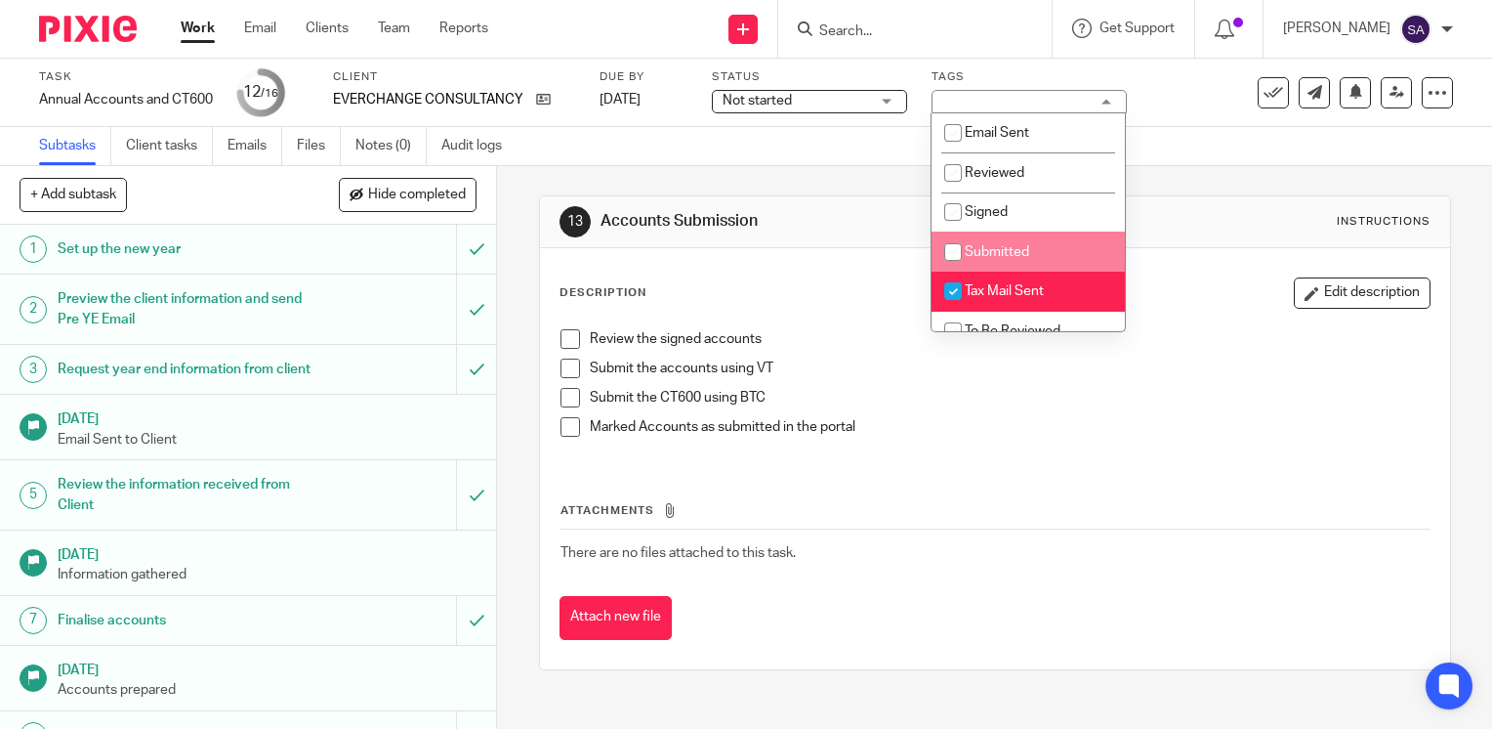
click at [1002, 244] on li "Submitted" at bounding box center [1028, 251] width 193 height 40
checkbox input "true"
click at [1018, 277] on li "Tax Mail Sent" at bounding box center [1028, 292] width 193 height 40
checkbox input "false"
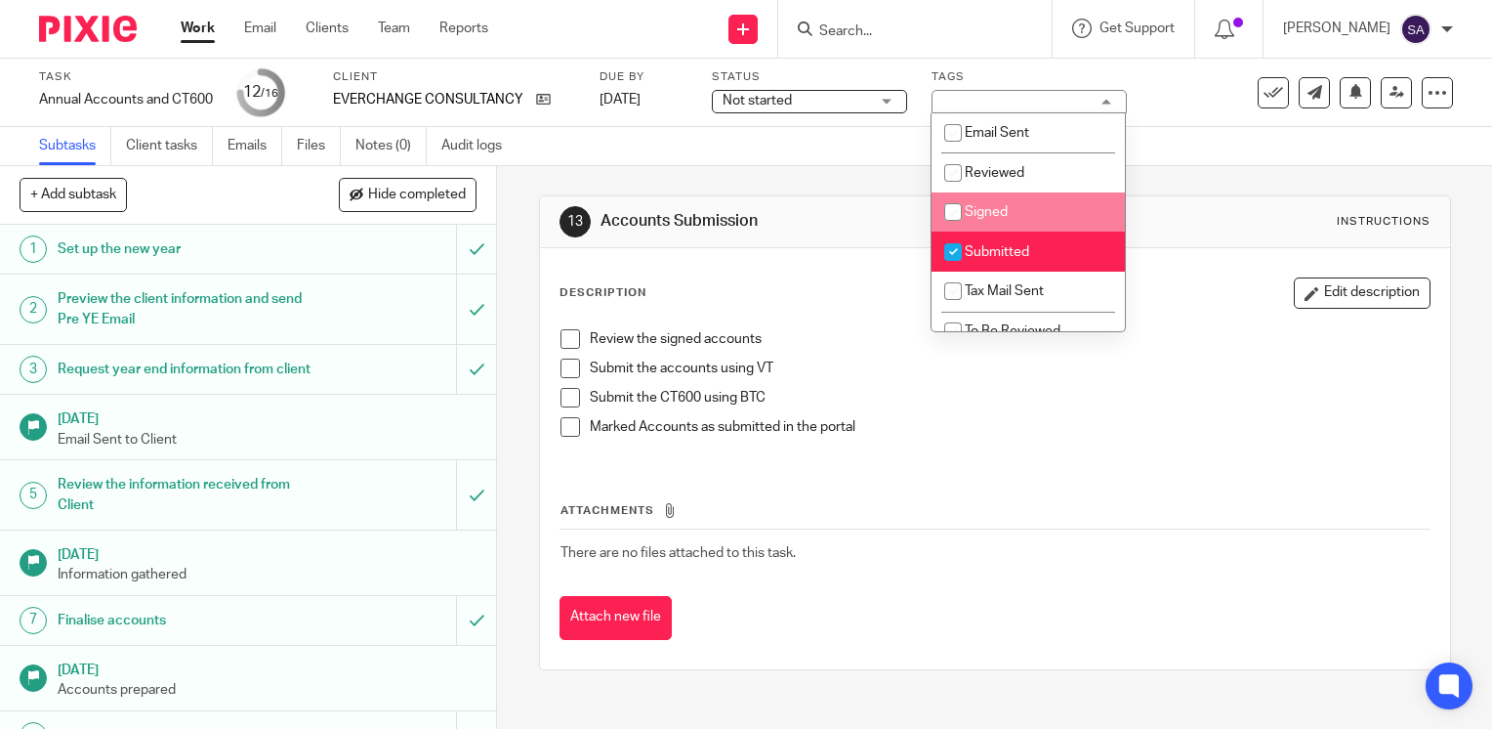
click at [1191, 159] on div "Subtasks Client tasks Emails Files Notes (0) Audit logs" at bounding box center [746, 146] width 1492 height 39
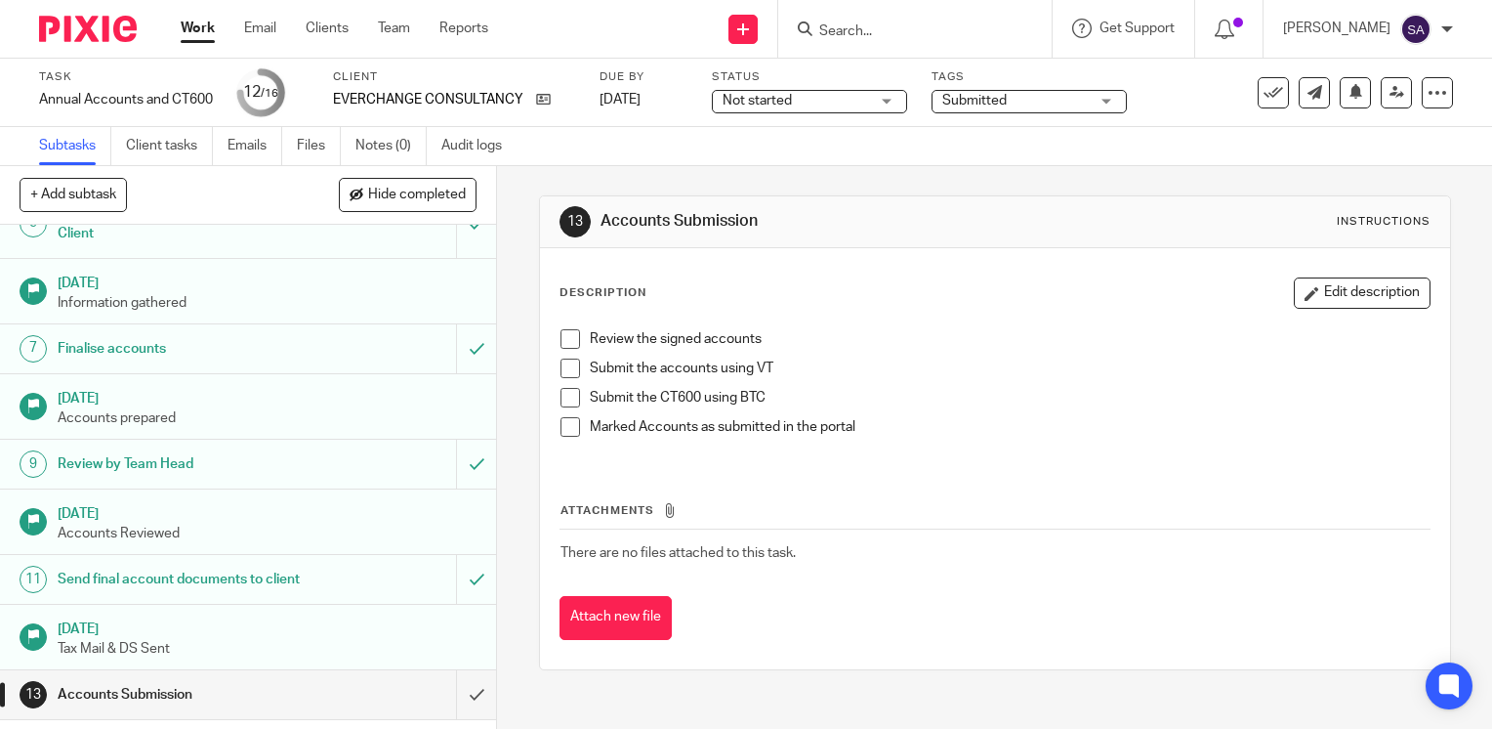
scroll to position [465, 0]
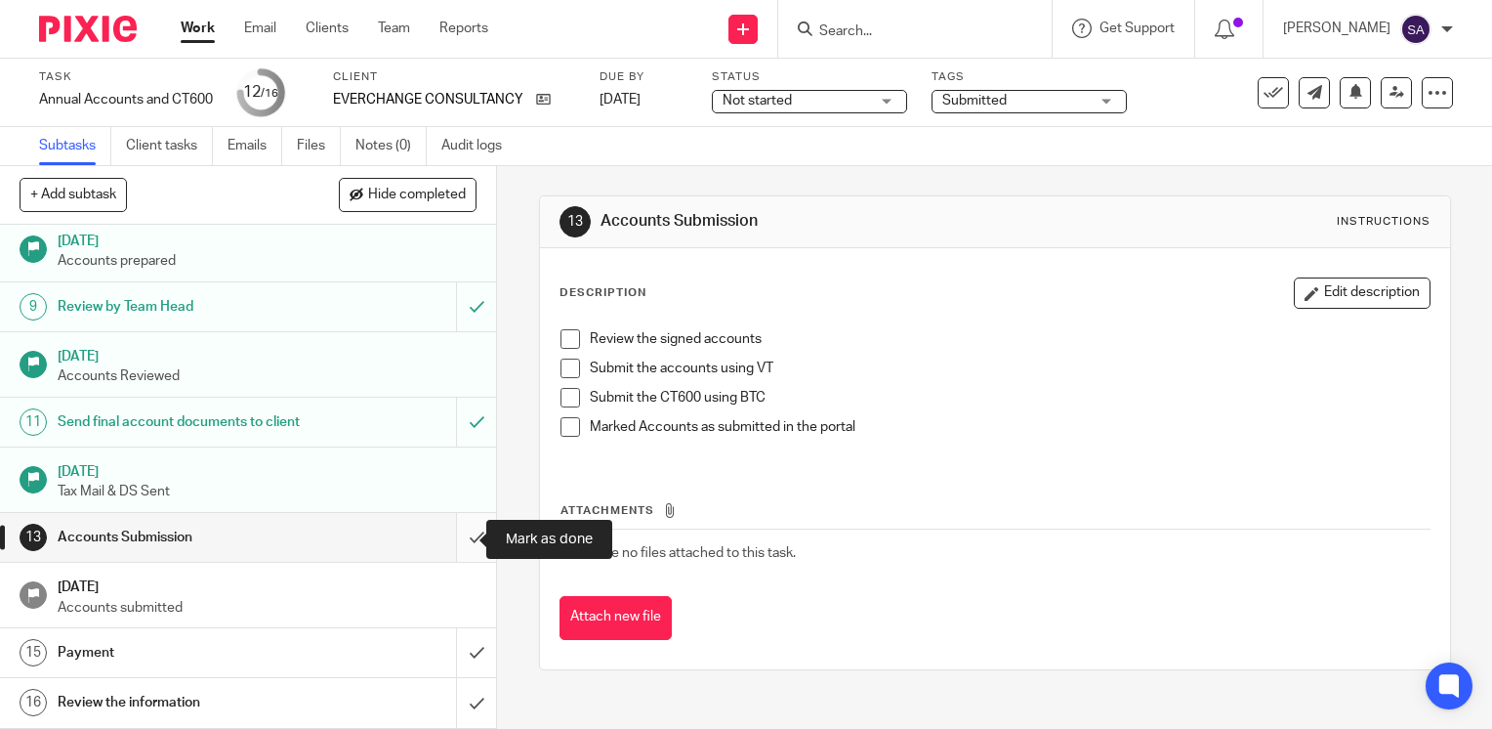
click at [471, 533] on input "submit" at bounding box center [248, 537] width 496 height 49
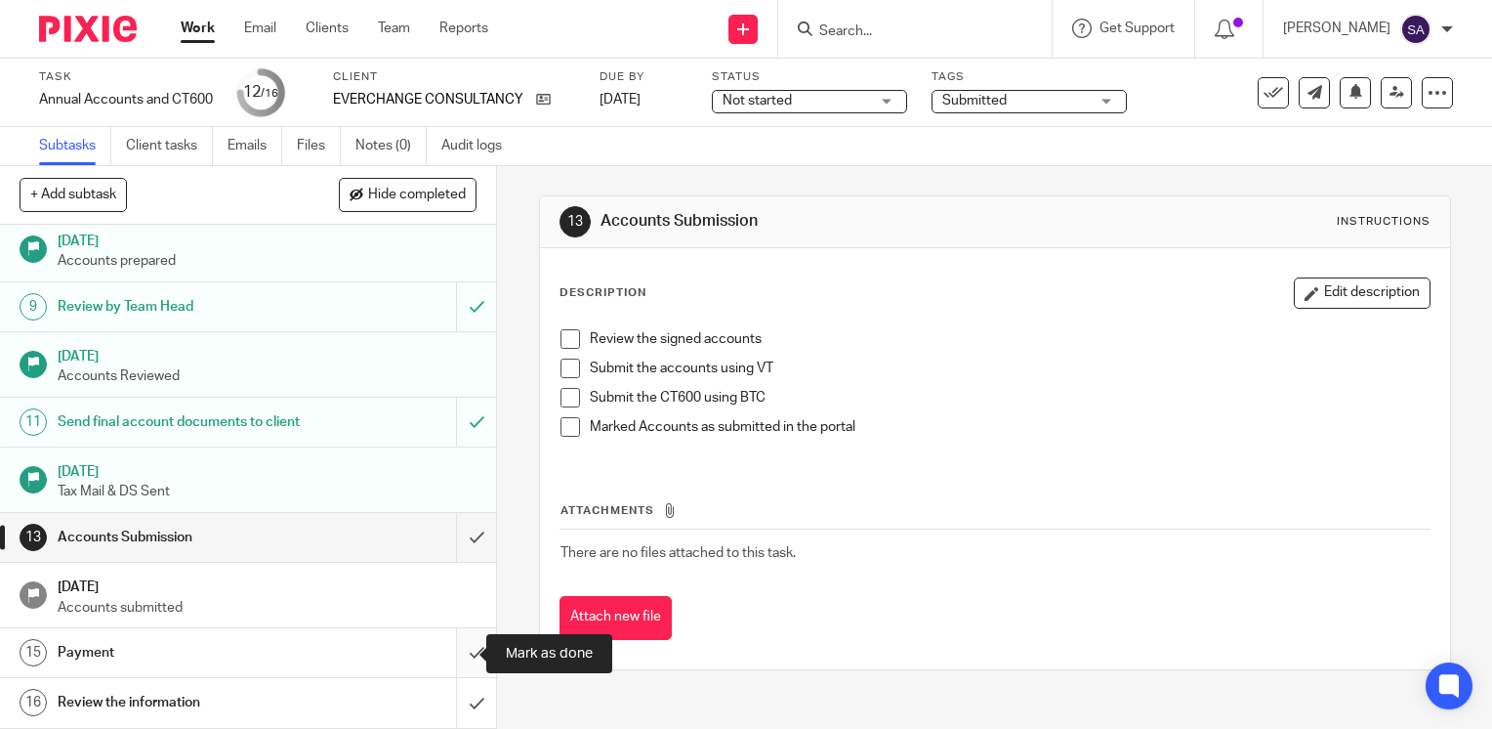
click at [466, 638] on input "submit" at bounding box center [248, 652] width 496 height 49
click at [461, 687] on input "submit" at bounding box center [248, 702] width 496 height 49
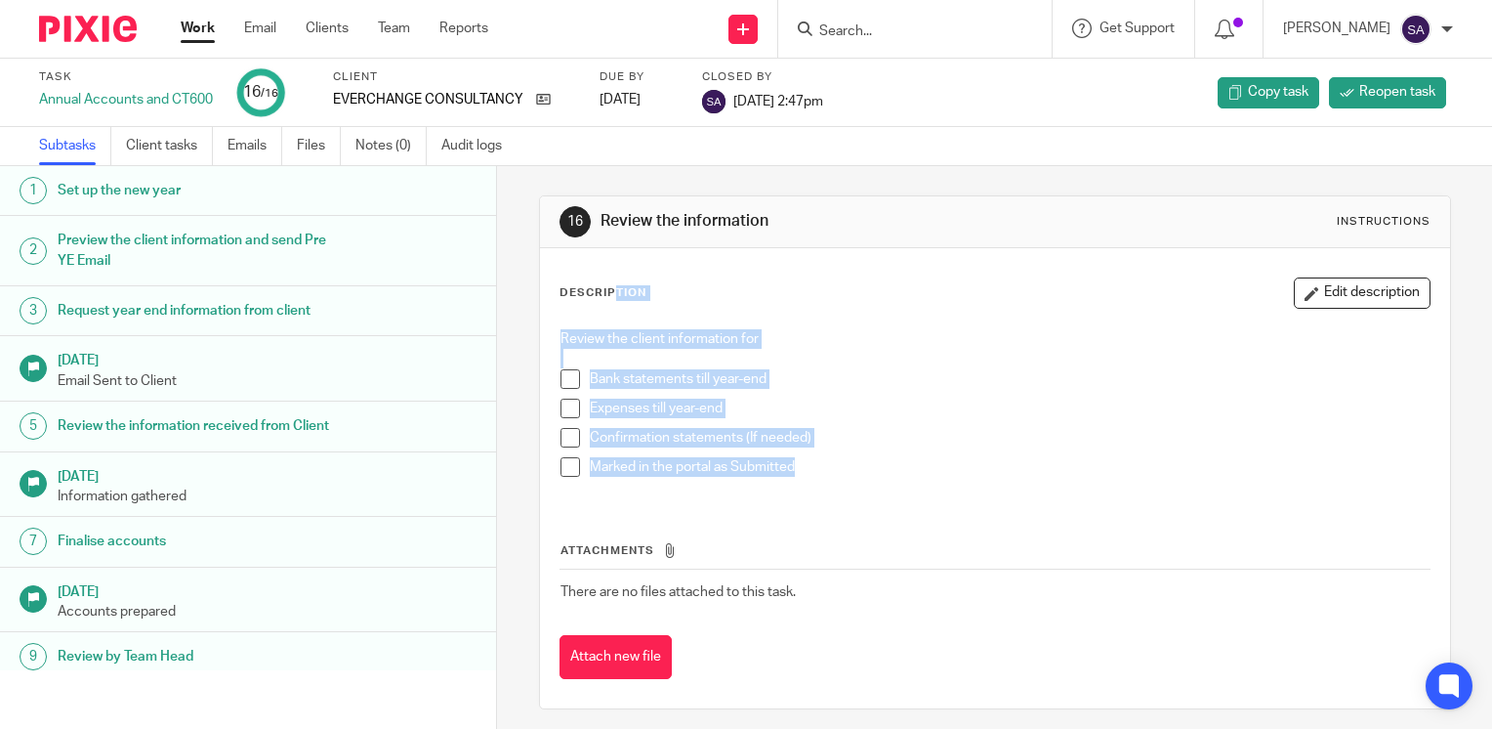
drag, startPoint x: 820, startPoint y: 467, endPoint x: 544, endPoint y: 299, distance: 323.4
click at [544, 299] on div "Description Edit description Review the client information for Bank statements …" at bounding box center [995, 478] width 910 height 460
click at [840, 457] on p "Marked in the portal as Submitted" at bounding box center [1010, 467] width 840 height 20
